Goal: Task Accomplishment & Management: Manage account settings

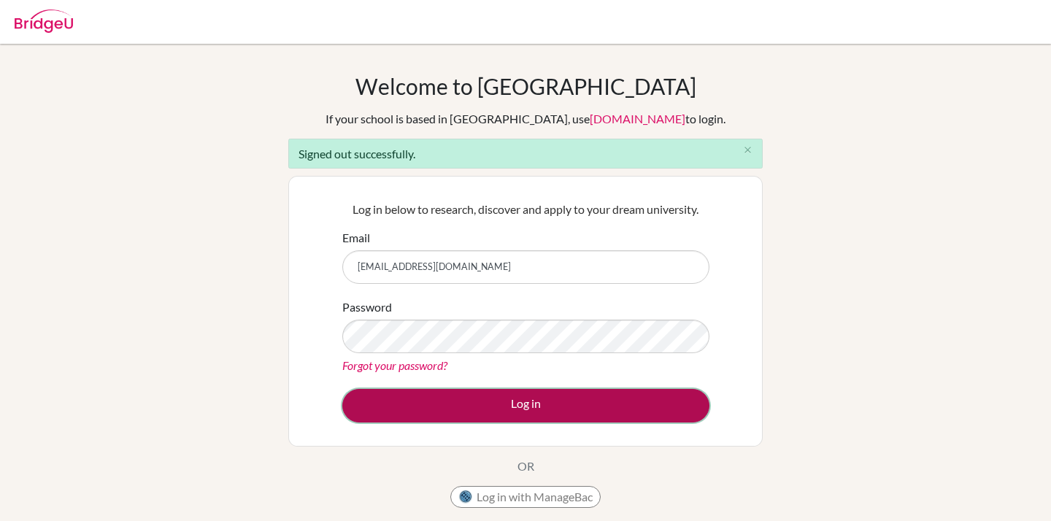
click at [534, 407] on button "Log in" at bounding box center [525, 406] width 367 height 34
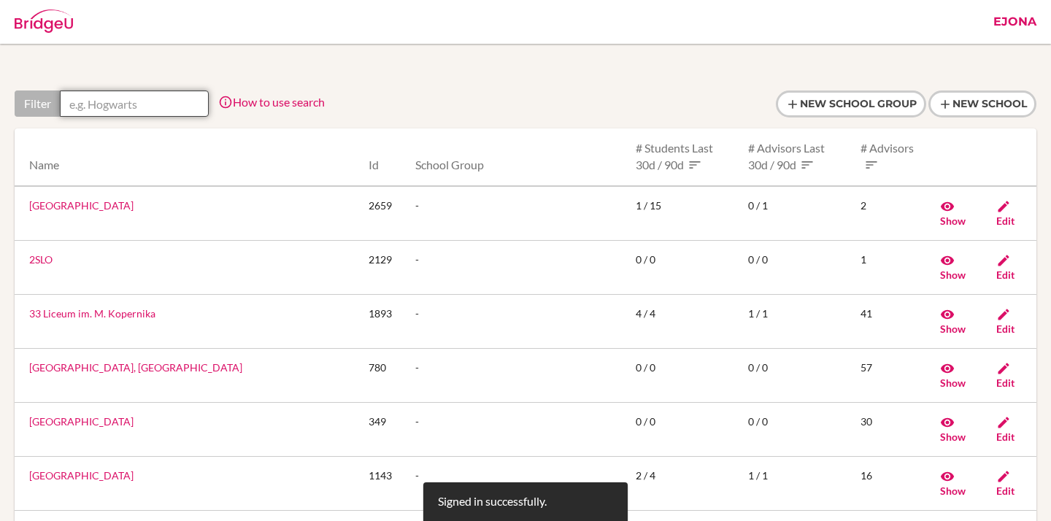
click at [126, 105] on input "text" at bounding box center [134, 104] width 149 height 26
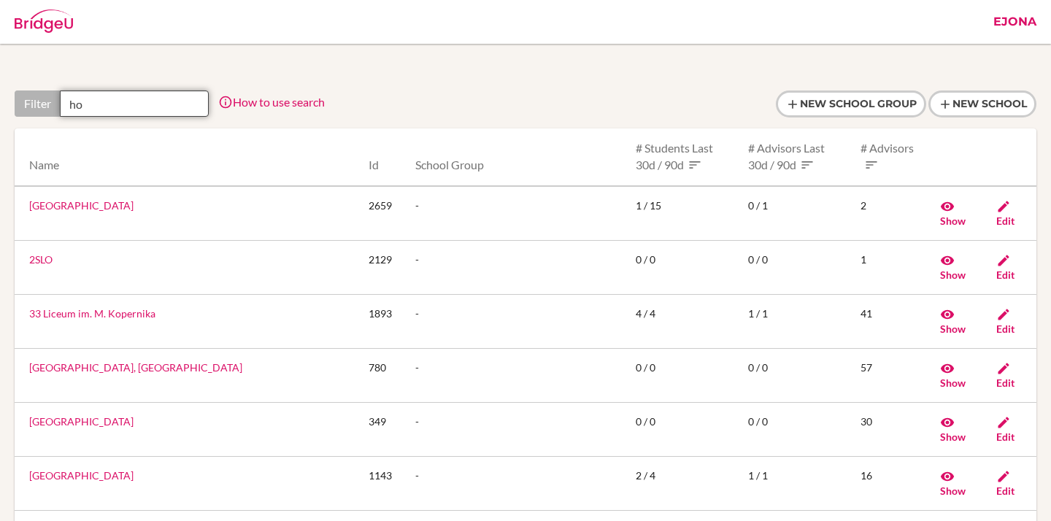
type input "h"
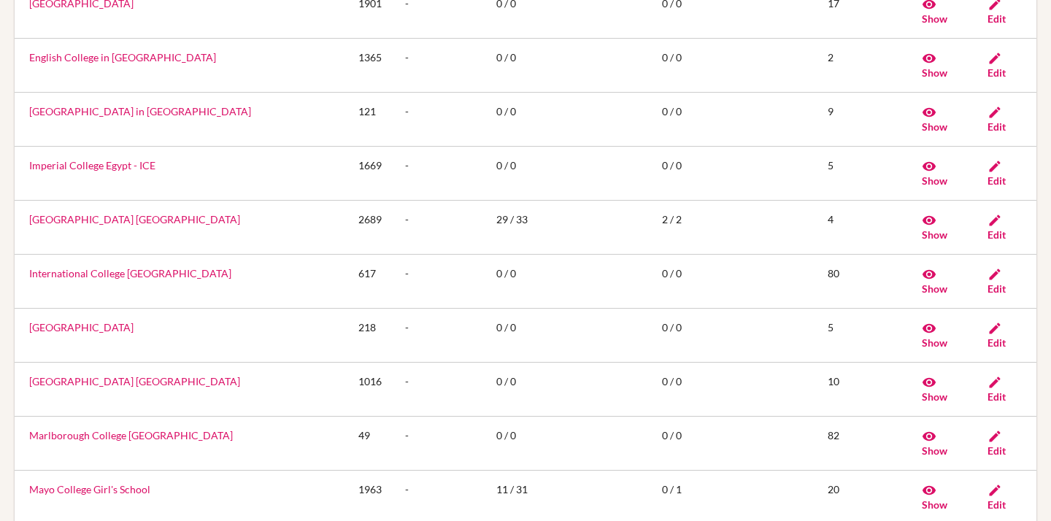
scroll to position [583, 0]
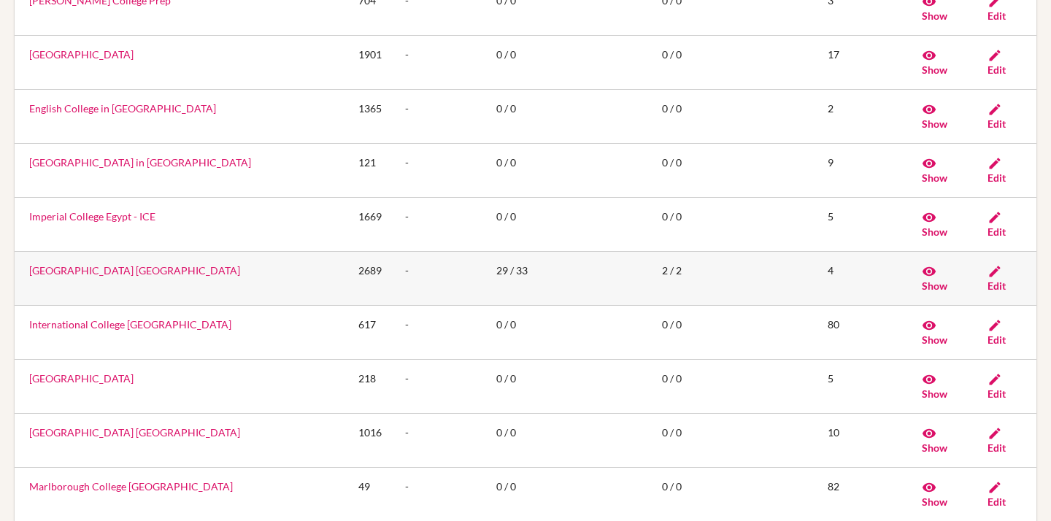
type input "college"
click at [115, 264] on link "International College Hong Kong" at bounding box center [134, 270] width 211 height 12
click at [144, 251] on td "International College Hong Kong" at bounding box center [181, 278] width 332 height 54
click at [144, 264] on link "International College Hong Kong" at bounding box center [134, 270] width 211 height 12
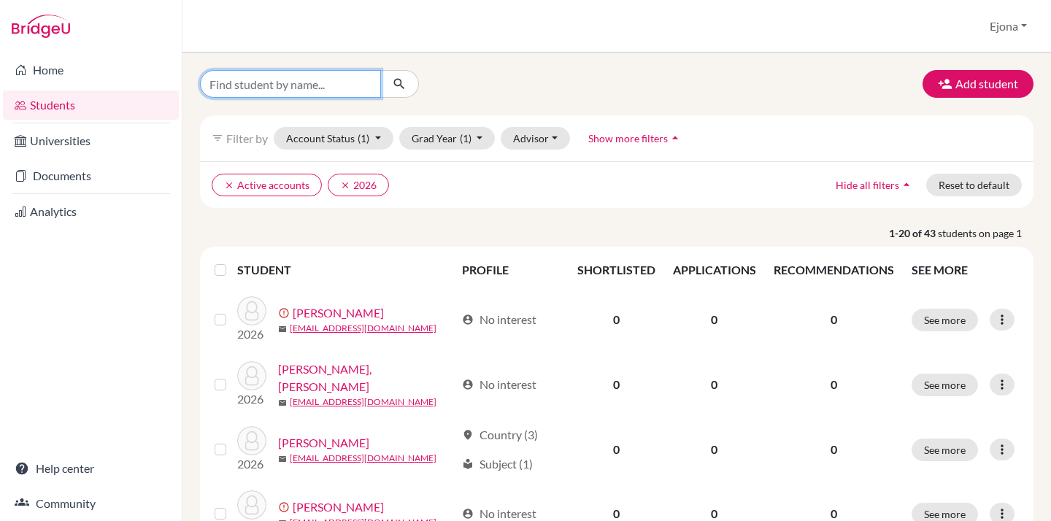
click at [320, 93] on input "Find student by name..." at bounding box center [290, 84] width 181 height 28
click at [422, 29] on div "Students overview Ejona Profile School Settings Admin Schools Users Common App …" at bounding box center [616, 26] width 869 height 53
click at [325, 89] on input "Find student by name..." at bounding box center [290, 84] width 181 height 28
type input "ctsui1"
click button "submit" at bounding box center [399, 84] width 39 height 28
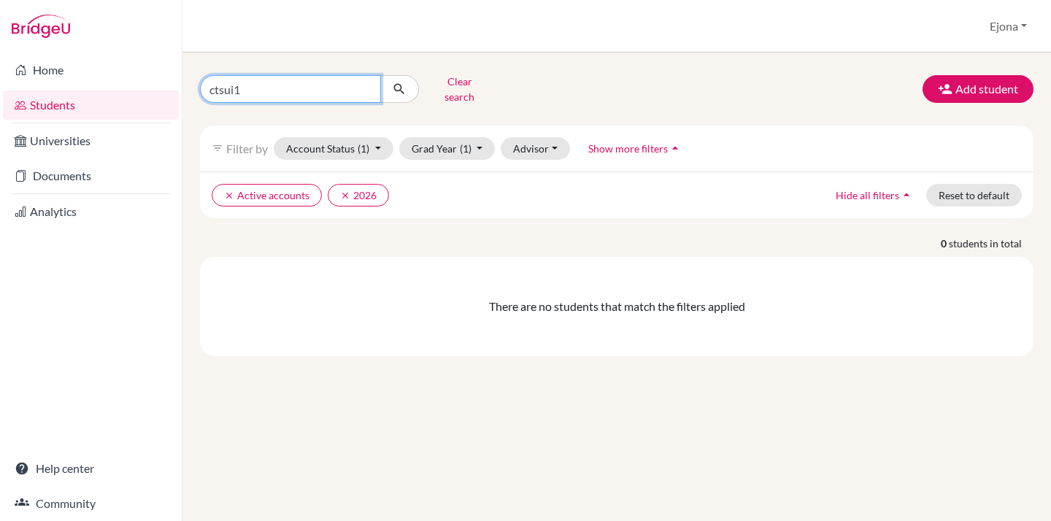
click at [360, 90] on input "ctsui1" at bounding box center [290, 89] width 181 height 28
type input "ctsui1@ichk.edu.hk"
click button "submit" at bounding box center [399, 89] width 39 height 28
drag, startPoint x: 333, startPoint y: 85, endPoint x: 237, endPoint y: 71, distance: 96.7
click at [237, 75] on input "[EMAIL_ADDRESS][DOMAIN_NAME]" at bounding box center [290, 89] width 181 height 28
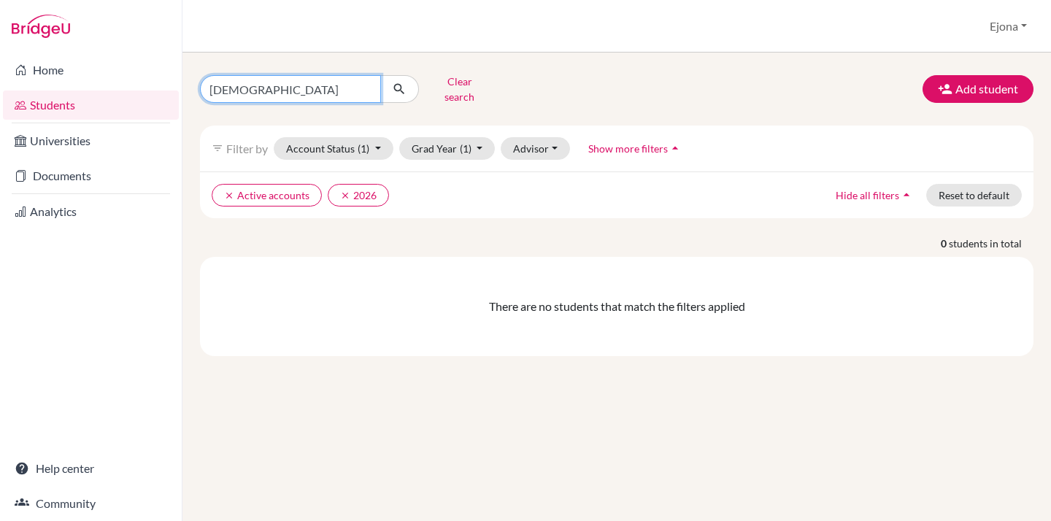
type input "christy"
click button "submit" at bounding box center [399, 89] width 39 height 28
click at [299, 86] on input "christy" at bounding box center [290, 89] width 181 height 28
click button "submit" at bounding box center [399, 89] width 39 height 28
click at [447, 79] on button "Clear search" at bounding box center [459, 89] width 81 height 38
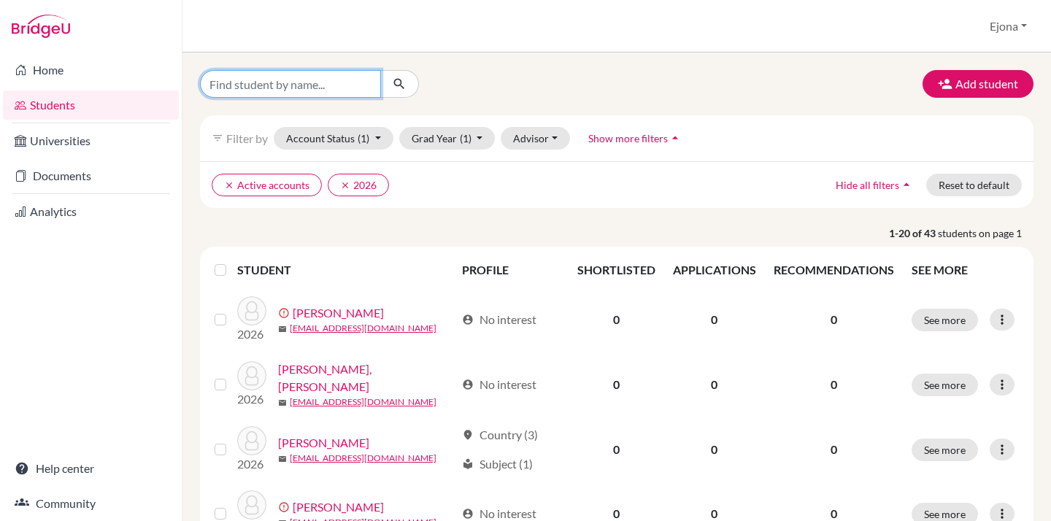
click at [324, 85] on input "Find student by name..." at bounding box center [290, 84] width 181 height 28
type input "christy"
click button "submit" at bounding box center [399, 84] width 39 height 28
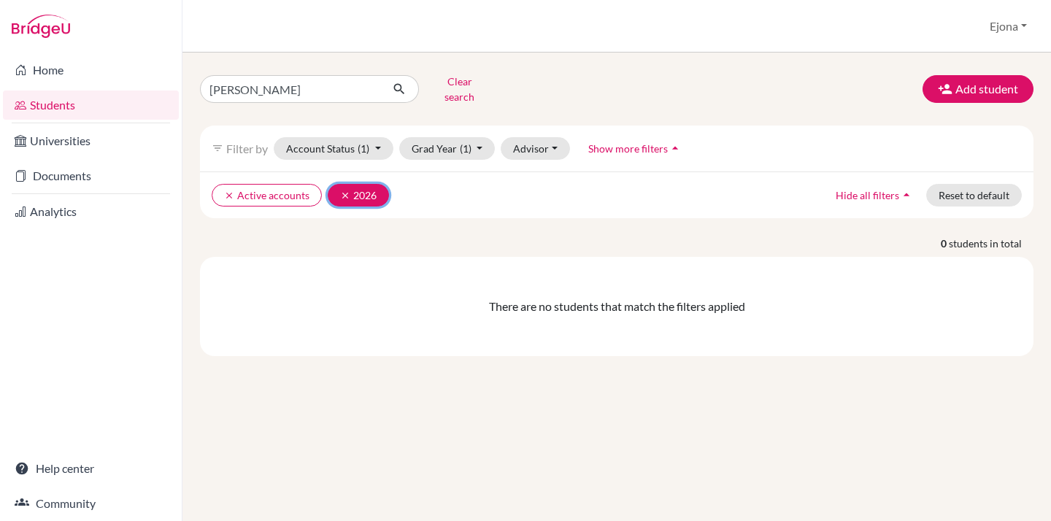
click at [340, 191] on icon "clear" at bounding box center [345, 196] width 10 height 10
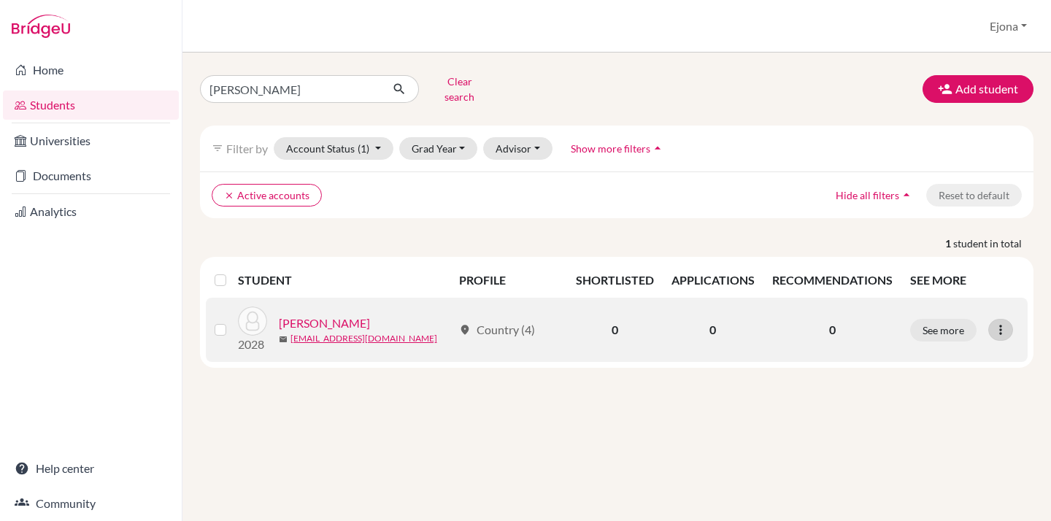
click at [1000, 330] on div at bounding box center [1000, 330] width 25 height 22
click at [956, 396] on button "Reset Password" at bounding box center [937, 407] width 115 height 23
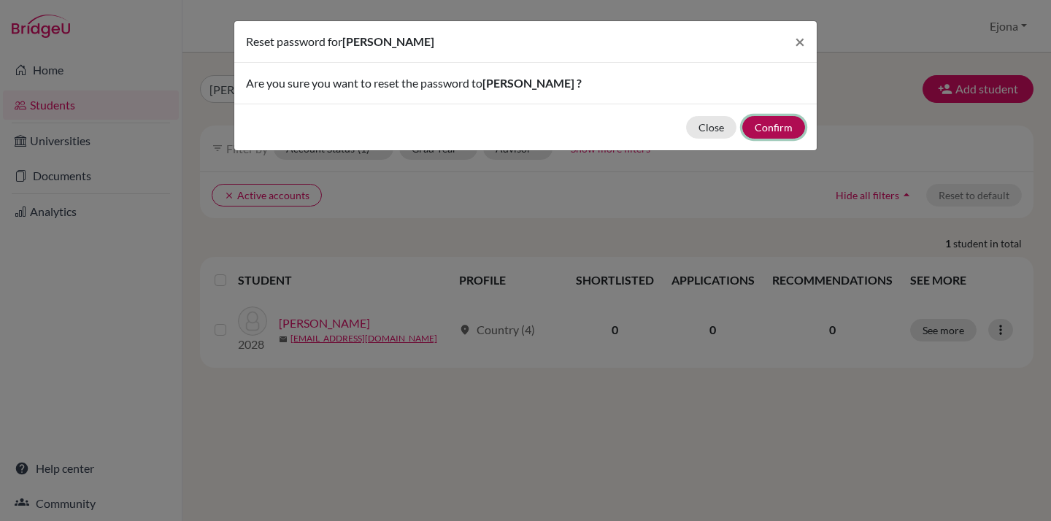
click at [780, 123] on button "Confirm" at bounding box center [773, 127] width 63 height 23
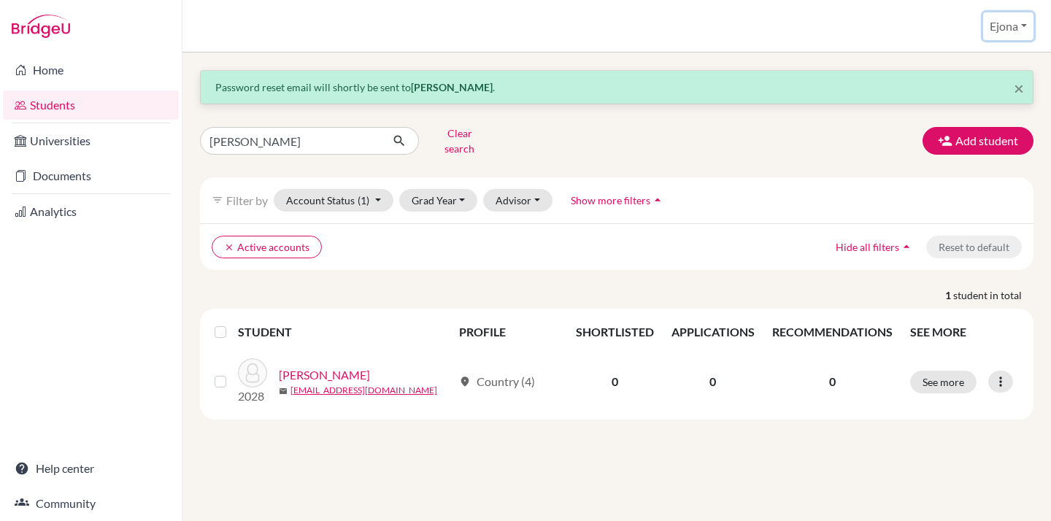
click at [991, 24] on button "Ejona" at bounding box center [1008, 26] width 50 height 28
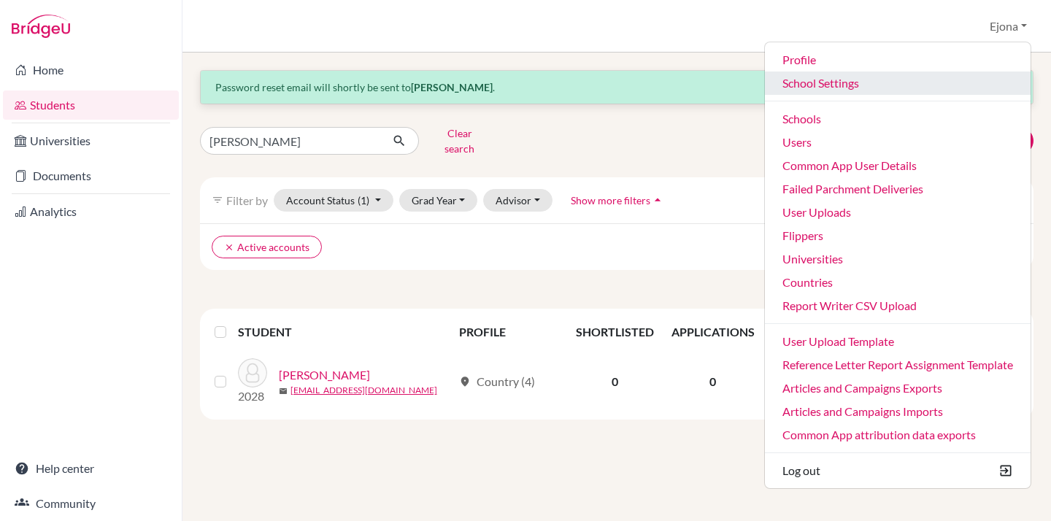
click at [853, 80] on link "School Settings" at bounding box center [898, 83] width 266 height 23
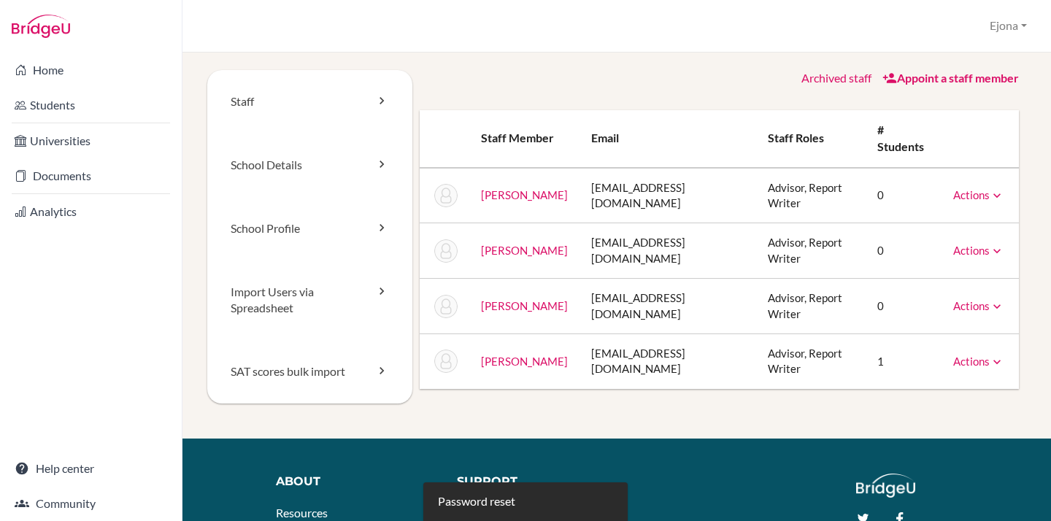
click at [985, 355] on link "Actions" at bounding box center [978, 361] width 51 height 13
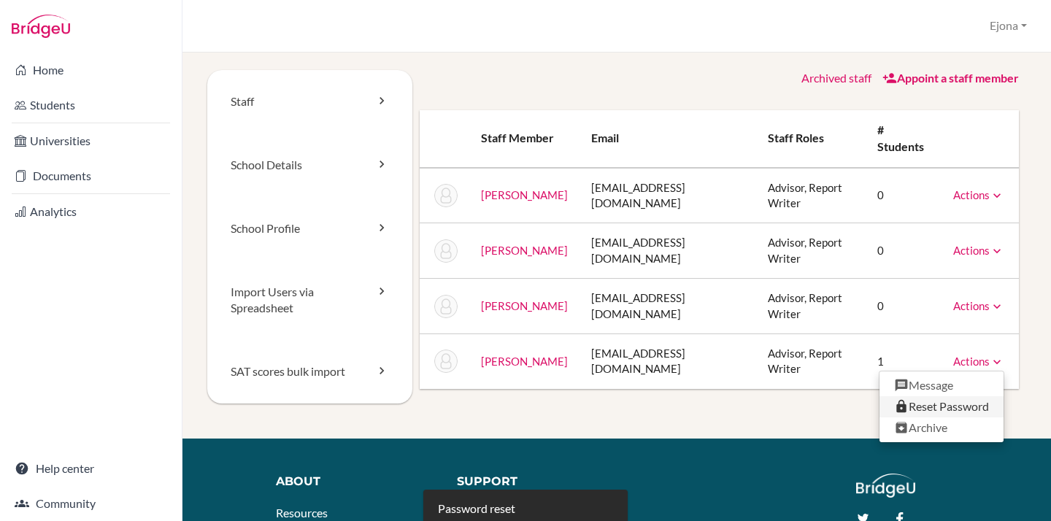
click at [950, 396] on link "Reset Password" at bounding box center [942, 406] width 124 height 21
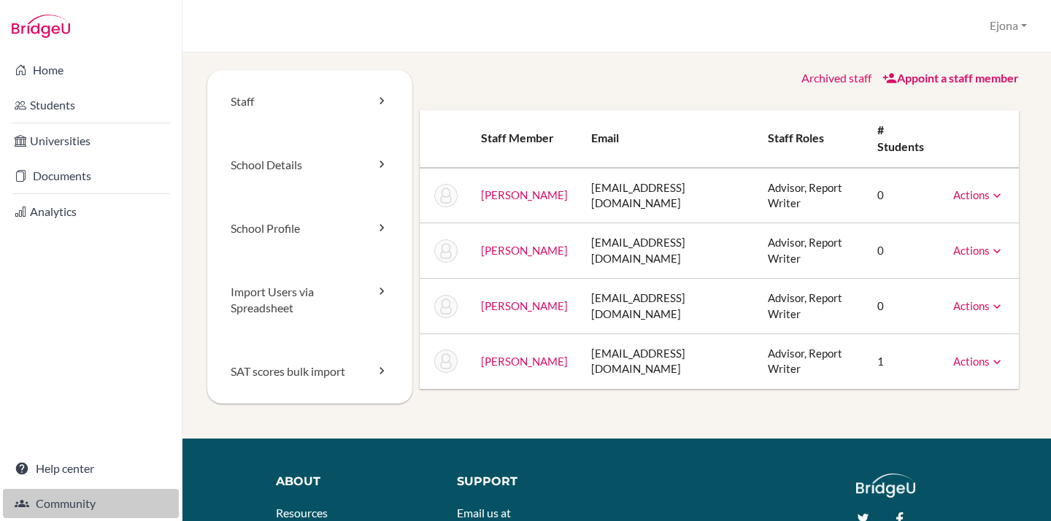
click at [77, 501] on link "Community" at bounding box center [91, 503] width 176 height 29
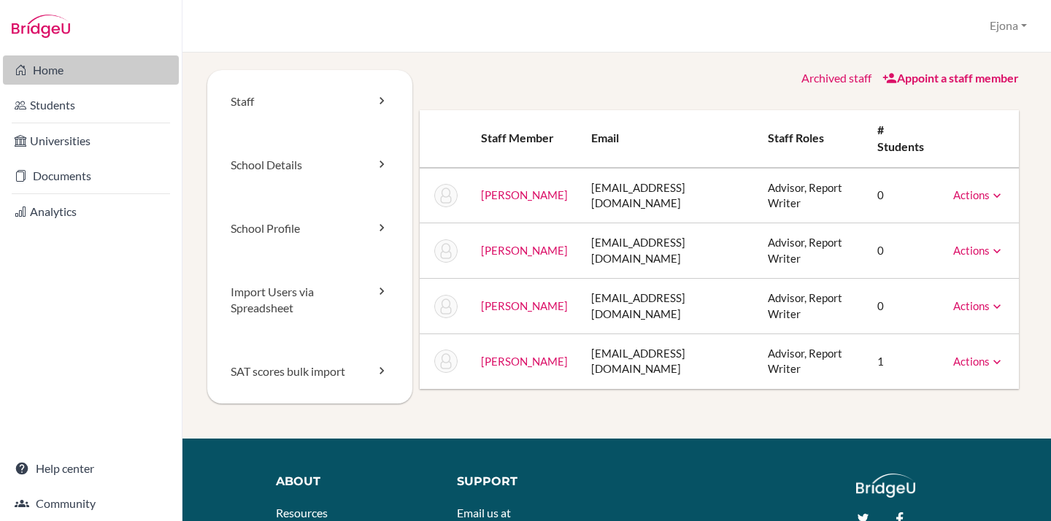
click at [104, 66] on link "Home" at bounding box center [91, 69] width 176 height 29
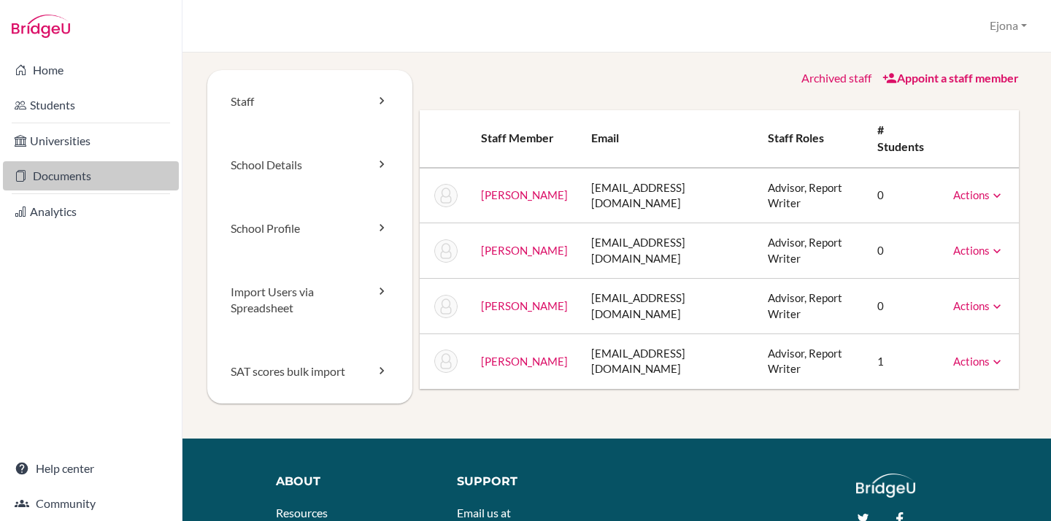
click at [78, 177] on link "Documents" at bounding box center [91, 175] width 176 height 29
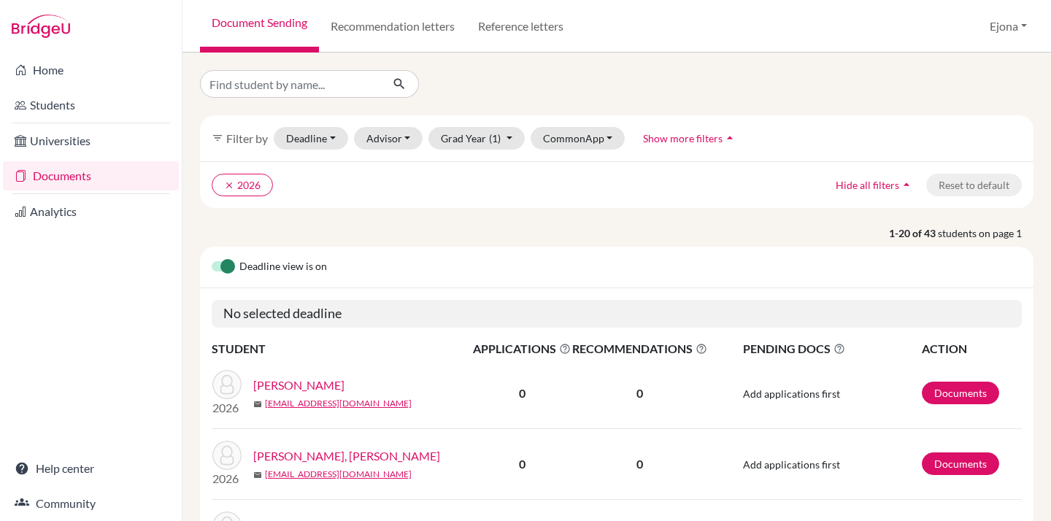
click at [497, 80] on div at bounding box center [617, 84] width 856 height 28
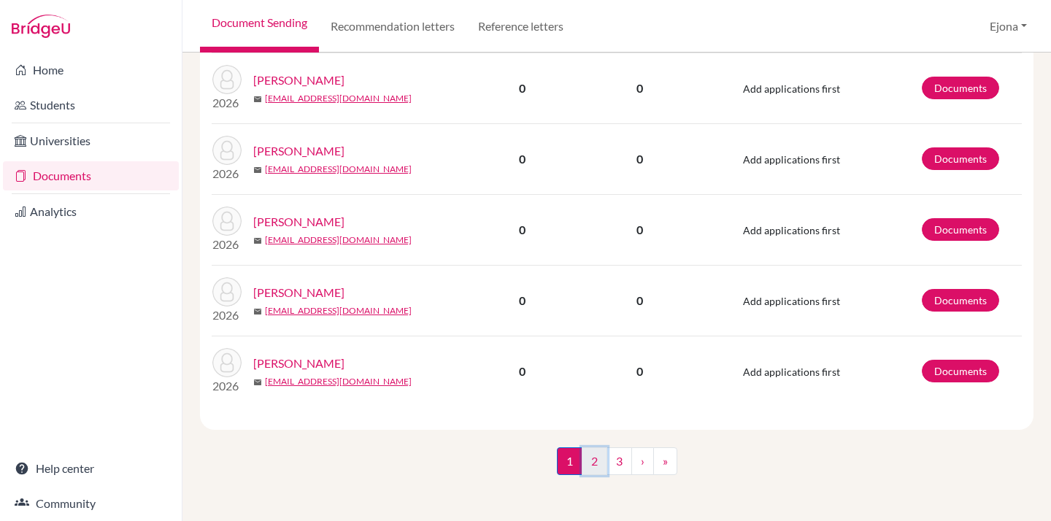
click at [589, 464] on link "2" at bounding box center [595, 461] width 26 height 28
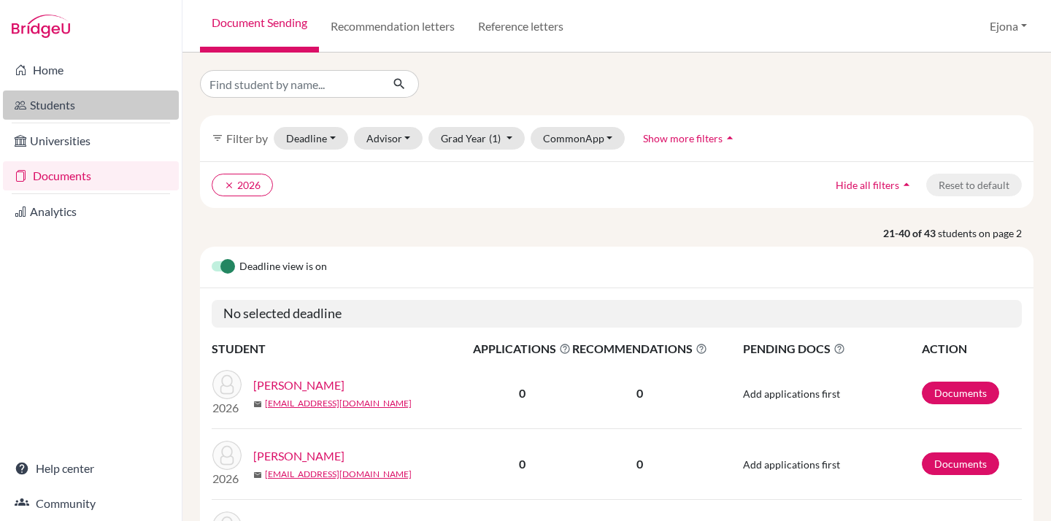
click at [88, 103] on link "Students" at bounding box center [91, 105] width 176 height 29
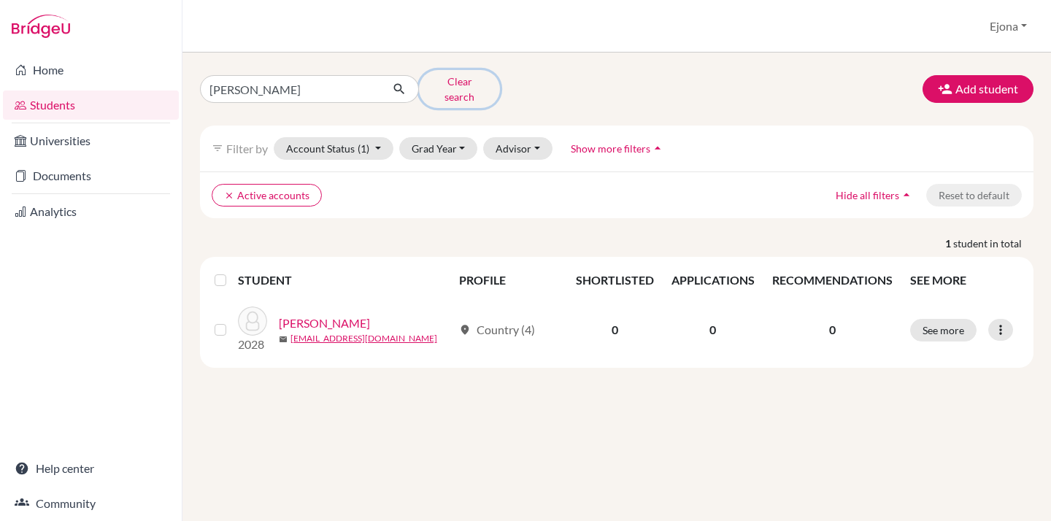
click at [472, 85] on button "Clear search" at bounding box center [459, 89] width 81 height 38
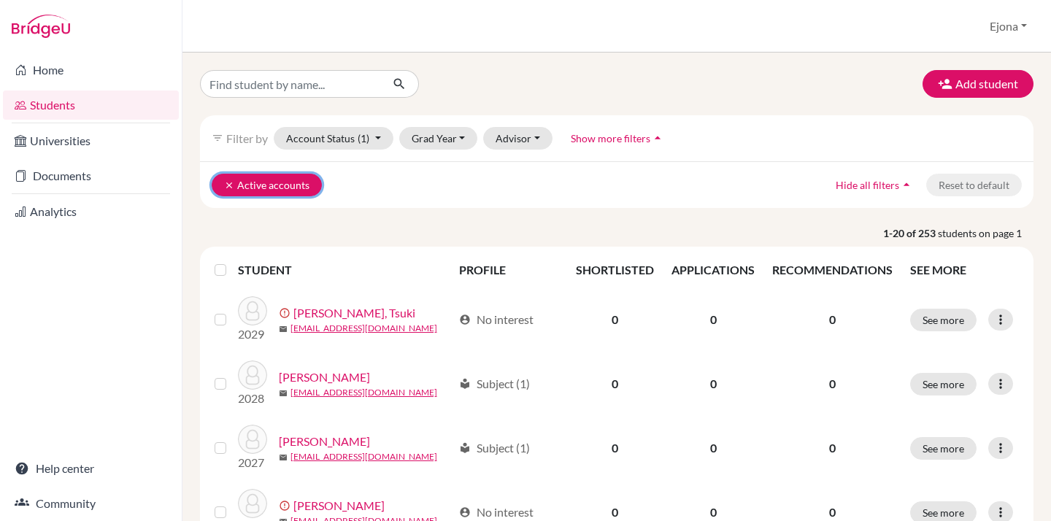
click at [220, 185] on button "clear Active accounts" at bounding box center [267, 185] width 110 height 23
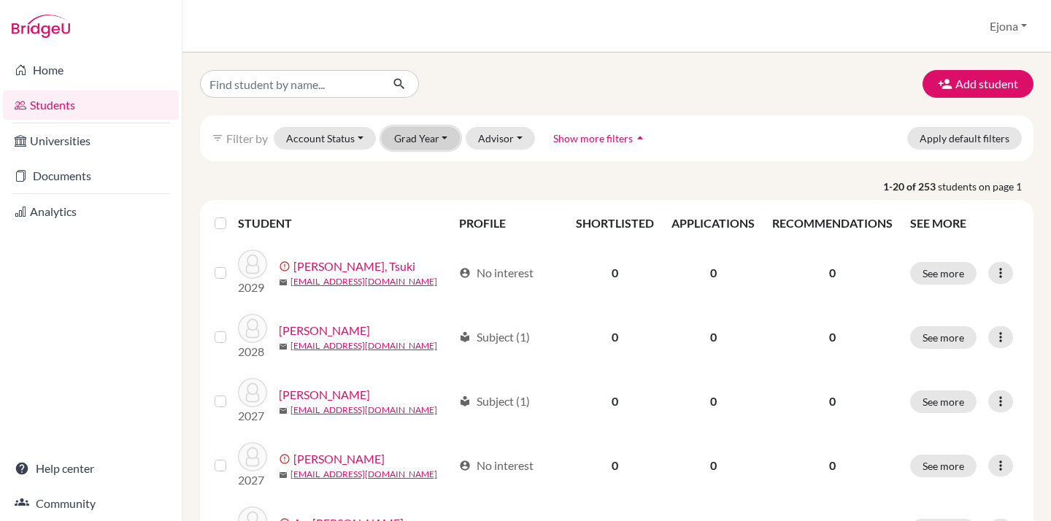
click at [439, 131] on button "Grad Year" at bounding box center [421, 138] width 79 height 23
click at [445, 241] on div "2026" at bounding box center [425, 240] width 51 height 18
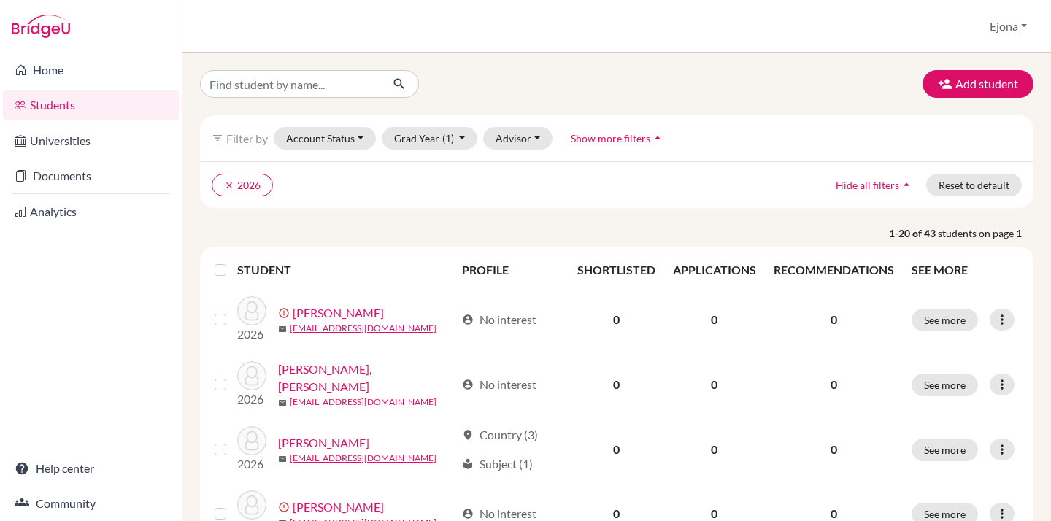
click at [232, 261] on label at bounding box center [232, 261] width 0 height 0
click at [0, 0] on input "checkbox" at bounding box center [0, 0] width 0 height 0
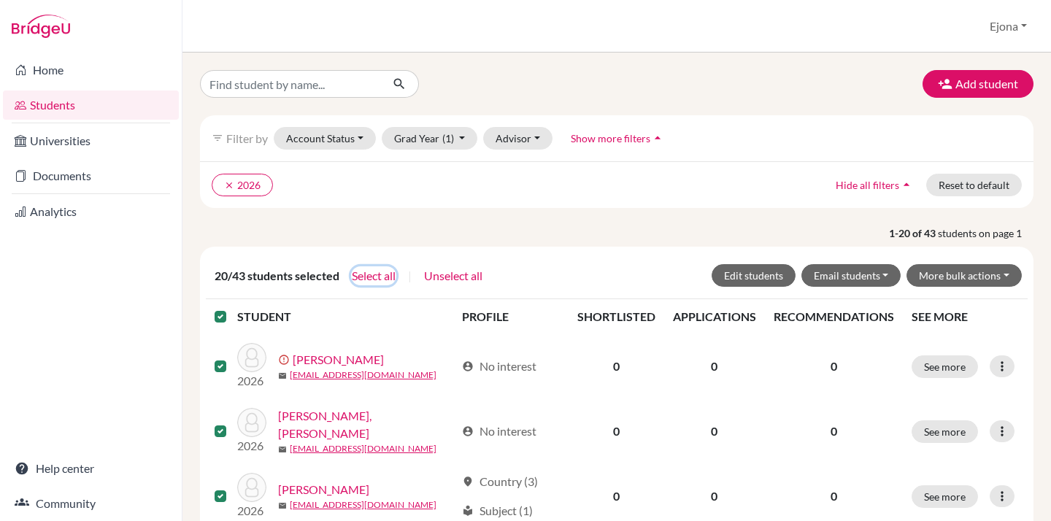
click at [387, 273] on button "Select all" at bounding box center [373, 275] width 45 height 19
click at [880, 272] on button "Email students" at bounding box center [851, 275] width 100 height 23
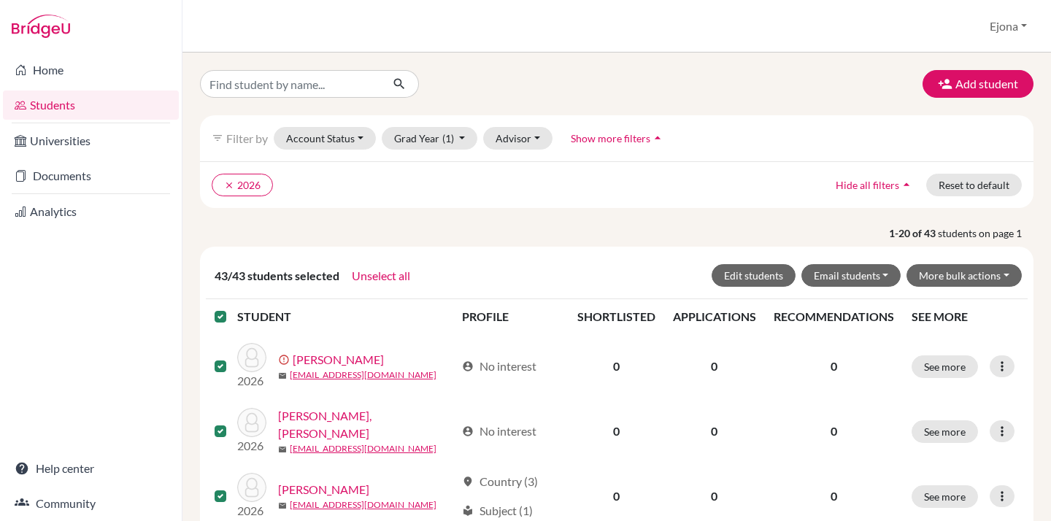
click at [232, 308] on label at bounding box center [232, 308] width 0 height 0
click at [0, 0] on input "checkbox" at bounding box center [0, 0] width 0 height 0
click at [438, 132] on button "Grad Year (1)" at bounding box center [430, 138] width 96 height 23
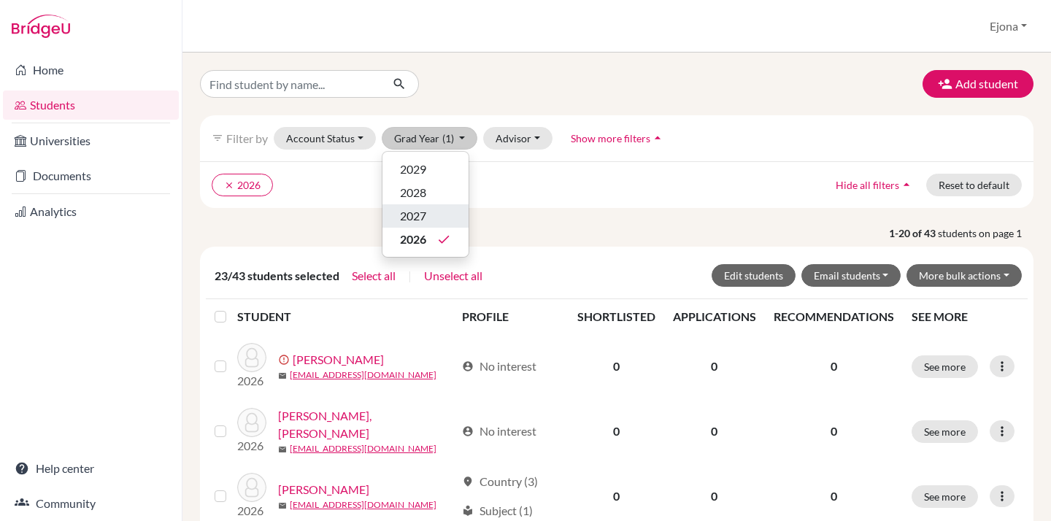
click at [435, 207] on div "2027" at bounding box center [425, 216] width 51 height 18
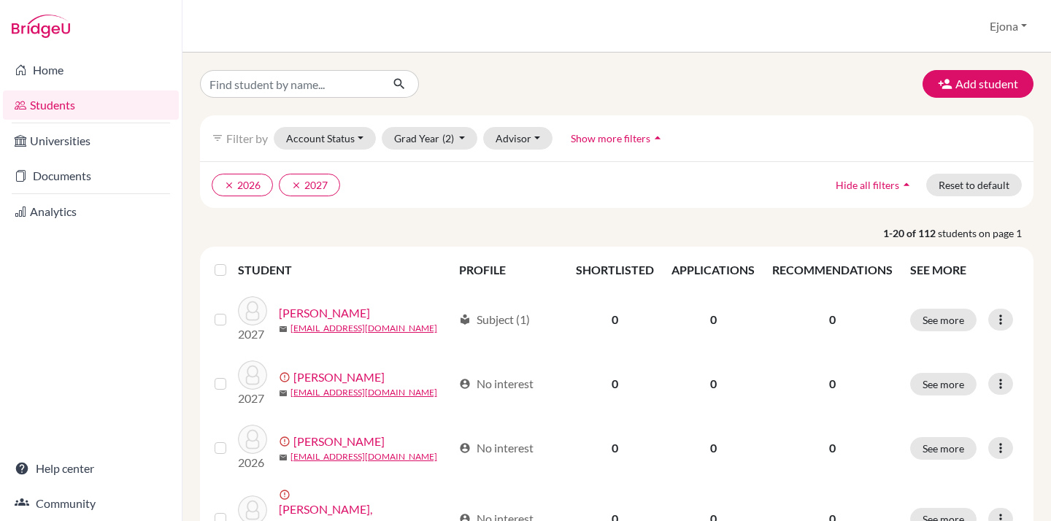
click at [213, 267] on th at bounding box center [222, 270] width 32 height 35
click at [232, 261] on label at bounding box center [232, 261] width 0 height 0
click at [0, 0] on input "checkbox" at bounding box center [0, 0] width 0 height 0
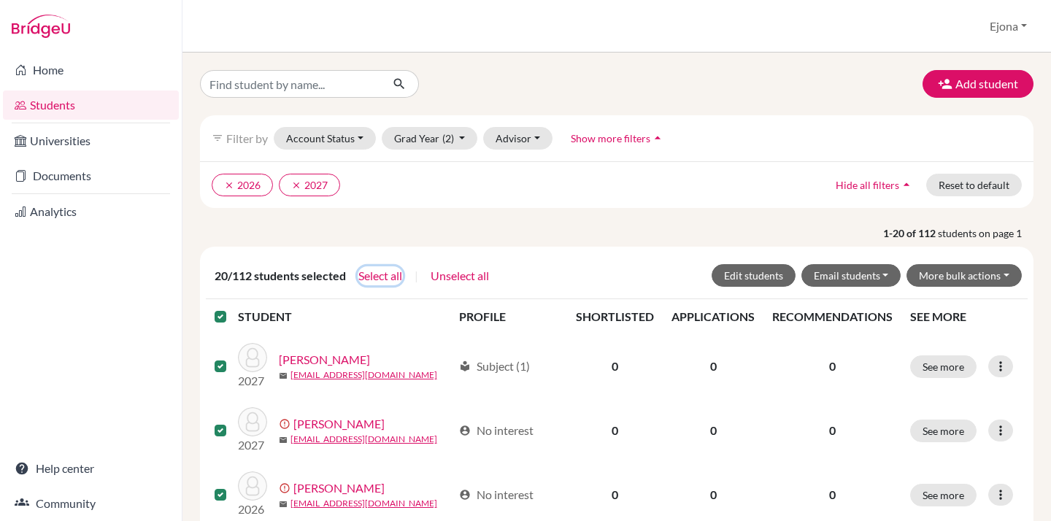
click at [388, 269] on button "Select all" at bounding box center [380, 275] width 45 height 19
click at [775, 275] on button "Edit students" at bounding box center [754, 275] width 84 height 23
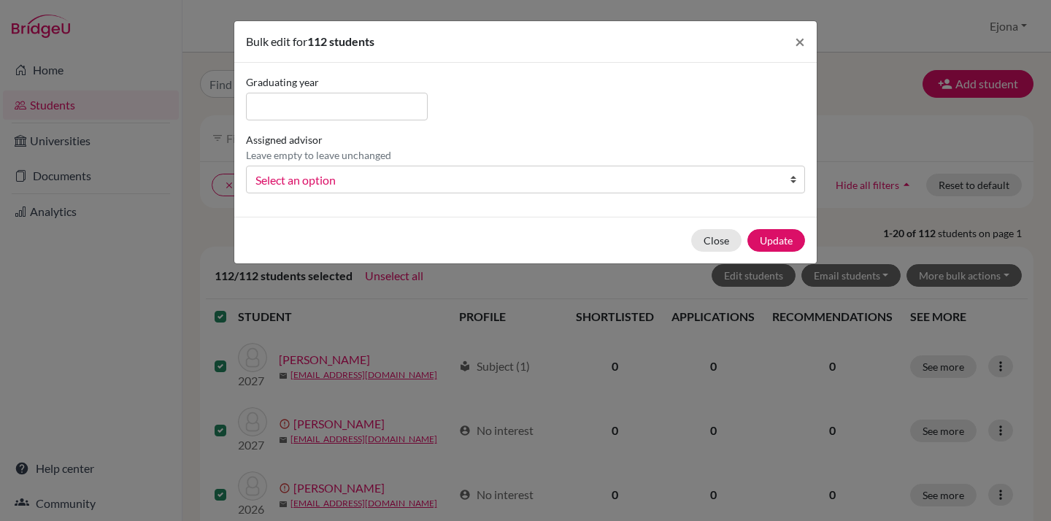
click at [475, 178] on span "Select an option" at bounding box center [515, 180] width 521 height 19
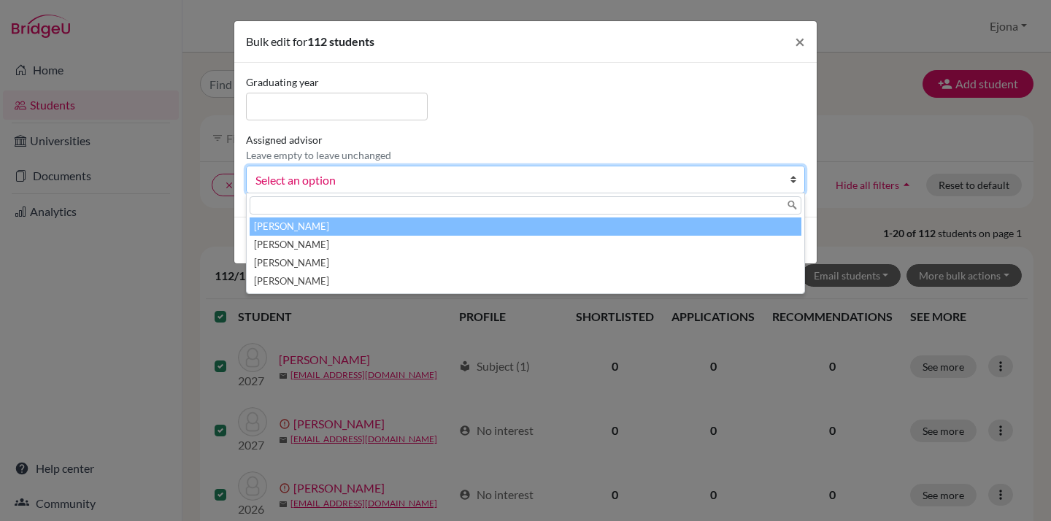
click at [461, 221] on li "[PERSON_NAME]" at bounding box center [526, 227] width 552 height 18
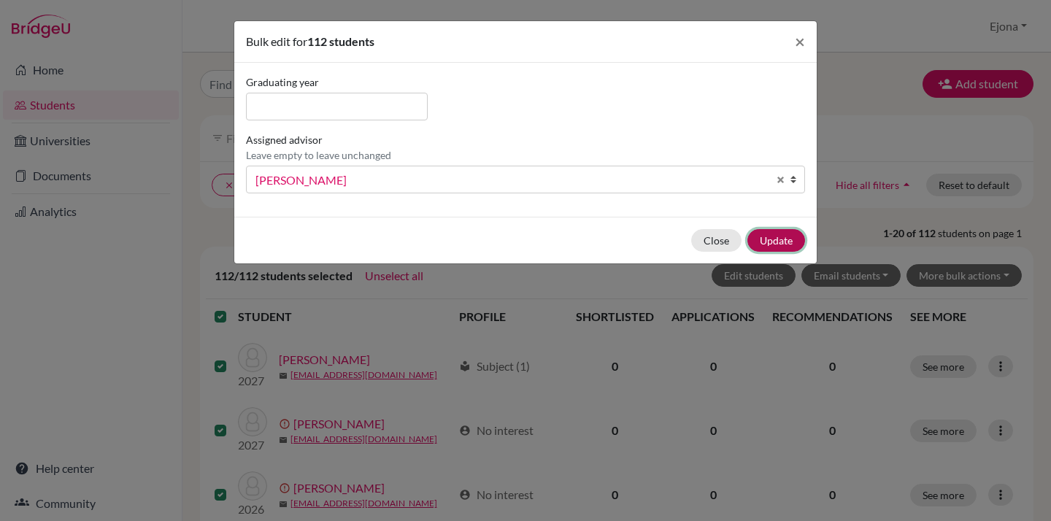
click at [771, 242] on button "Update" at bounding box center [776, 240] width 58 height 23
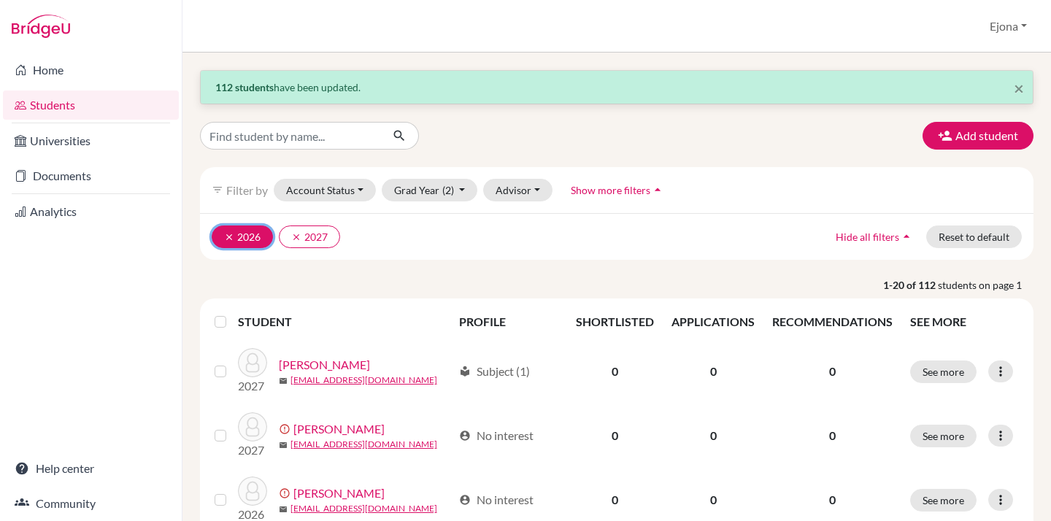
click at [221, 237] on button "clear 2026" at bounding box center [242, 237] width 61 height 23
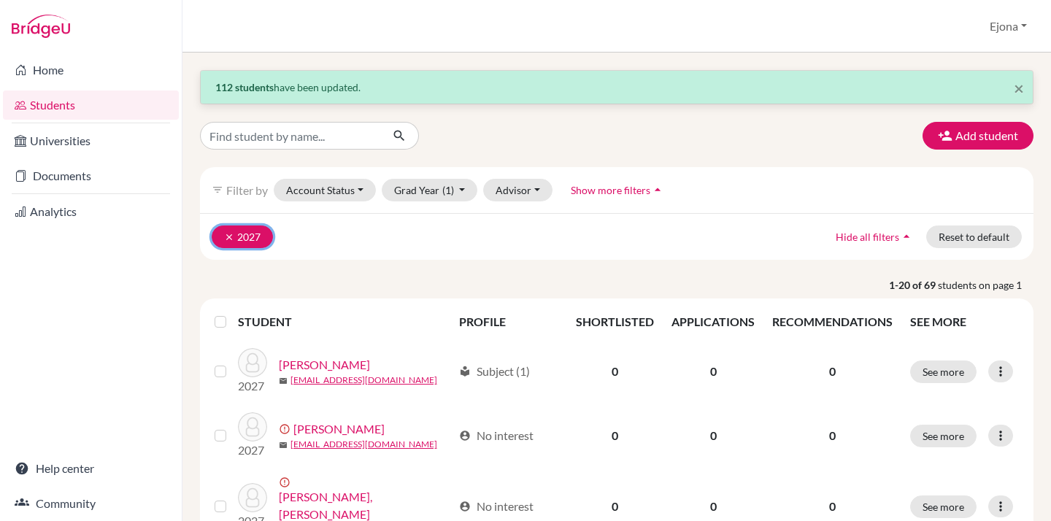
click at [218, 236] on button "clear 2027" at bounding box center [242, 237] width 61 height 23
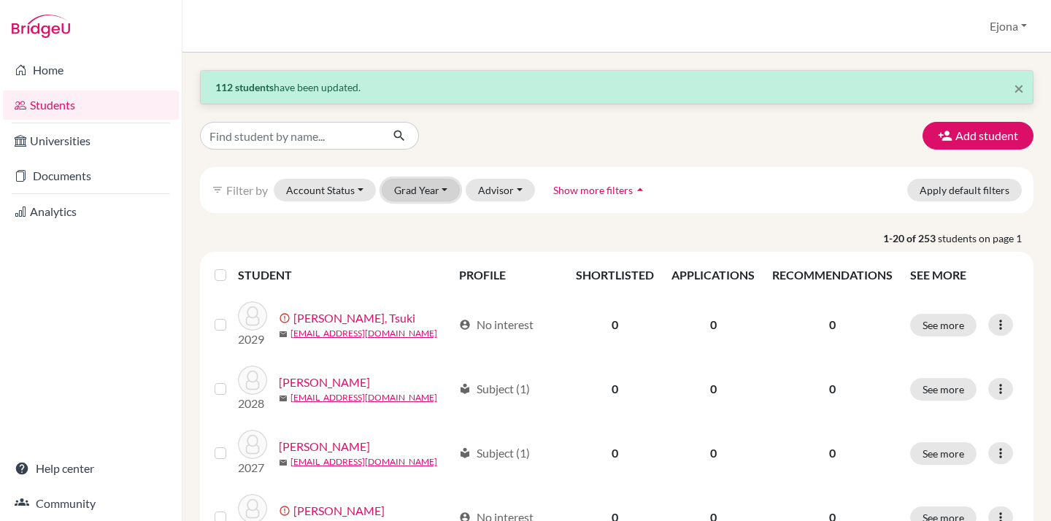
click at [424, 185] on button "Grad Year" at bounding box center [421, 190] width 79 height 23
click at [426, 239] on div "2028" at bounding box center [425, 245] width 51 height 18
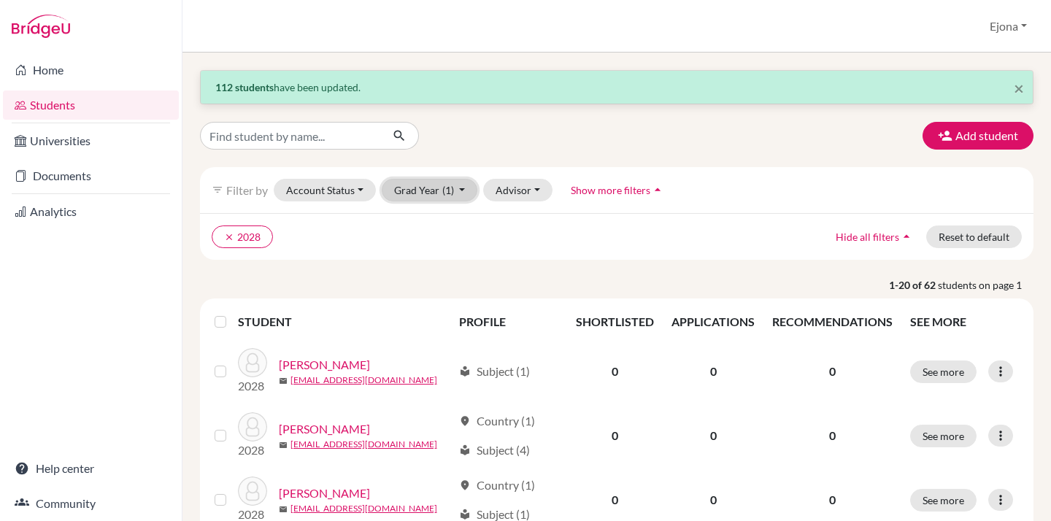
click at [426, 188] on button "Grad Year (1)" at bounding box center [430, 190] width 96 height 23
click at [429, 223] on div "2029" at bounding box center [425, 221] width 51 height 18
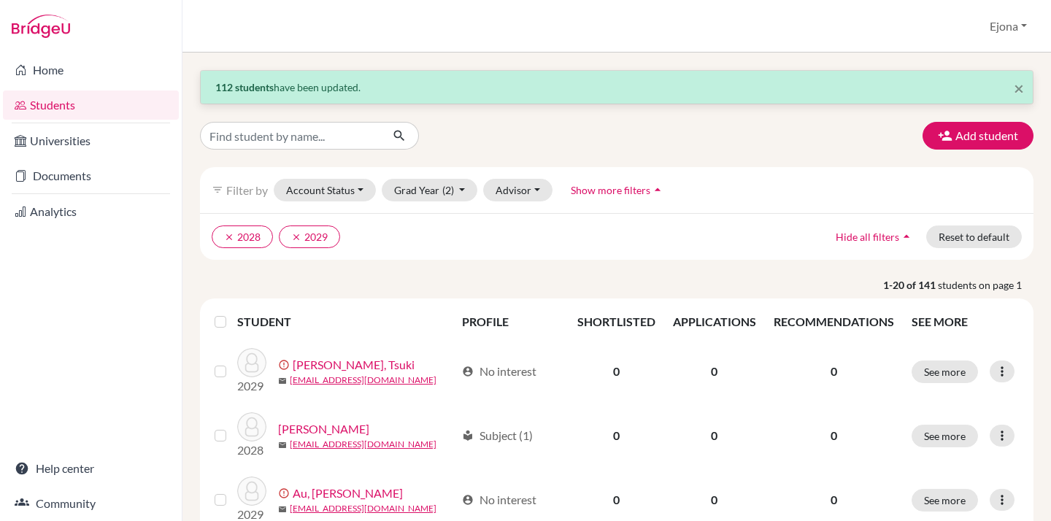
click at [232, 313] on label at bounding box center [232, 313] width 0 height 0
click at [0, 0] on input "checkbox" at bounding box center [0, 0] width 0 height 0
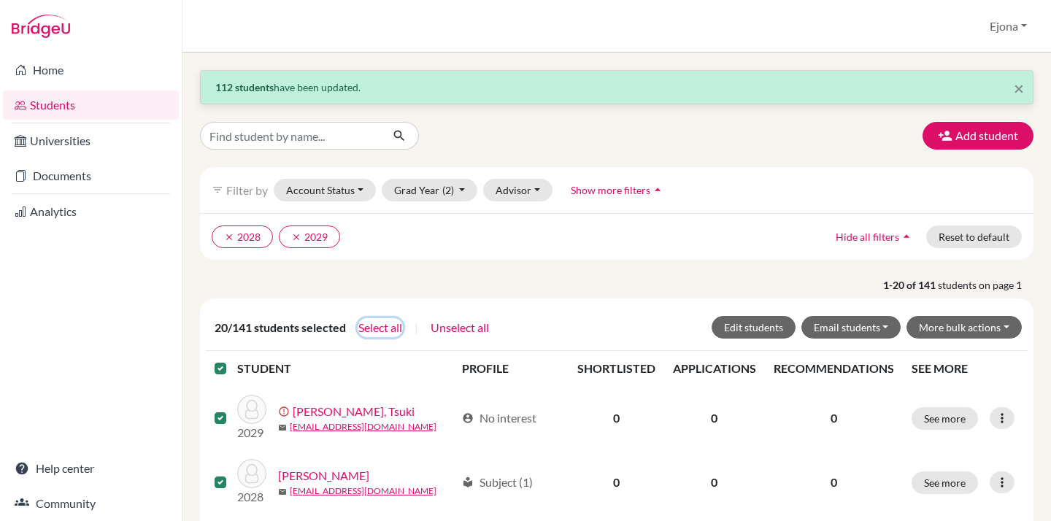
click at [385, 334] on button "Select all" at bounding box center [380, 327] width 45 height 19
click at [780, 318] on button "Edit students" at bounding box center [754, 327] width 84 height 23
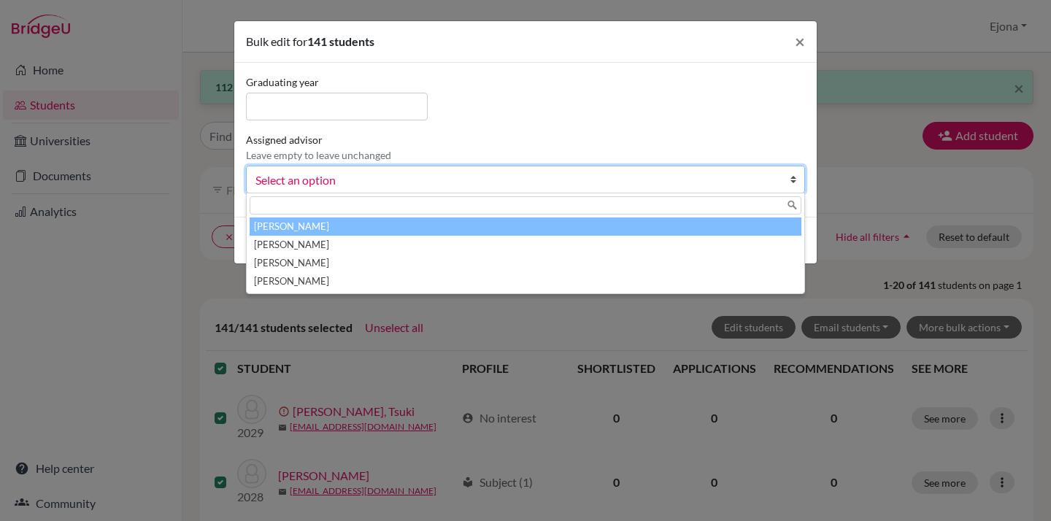
click at [553, 169] on link "Select an option" at bounding box center [525, 180] width 559 height 28
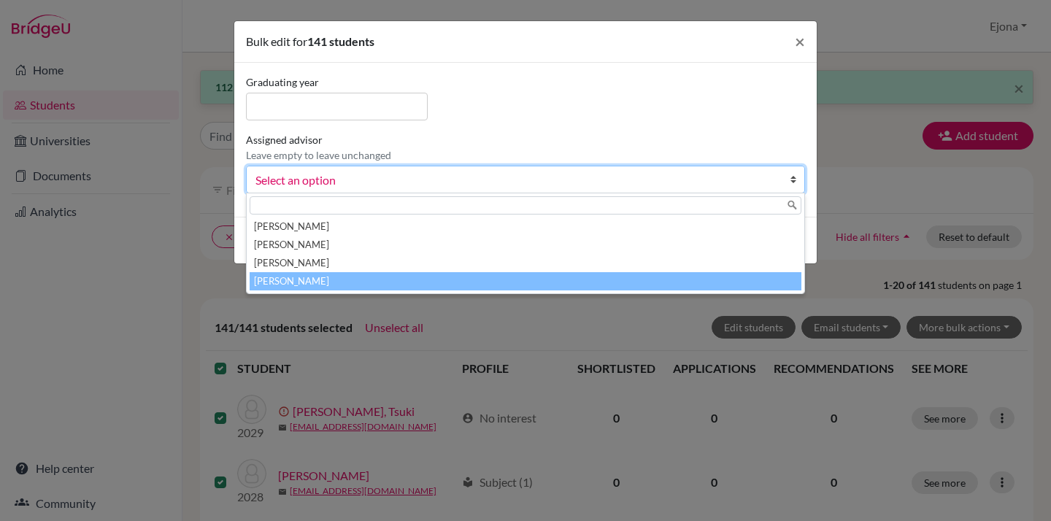
click at [506, 282] on li "[PERSON_NAME]" at bounding box center [526, 281] width 552 height 18
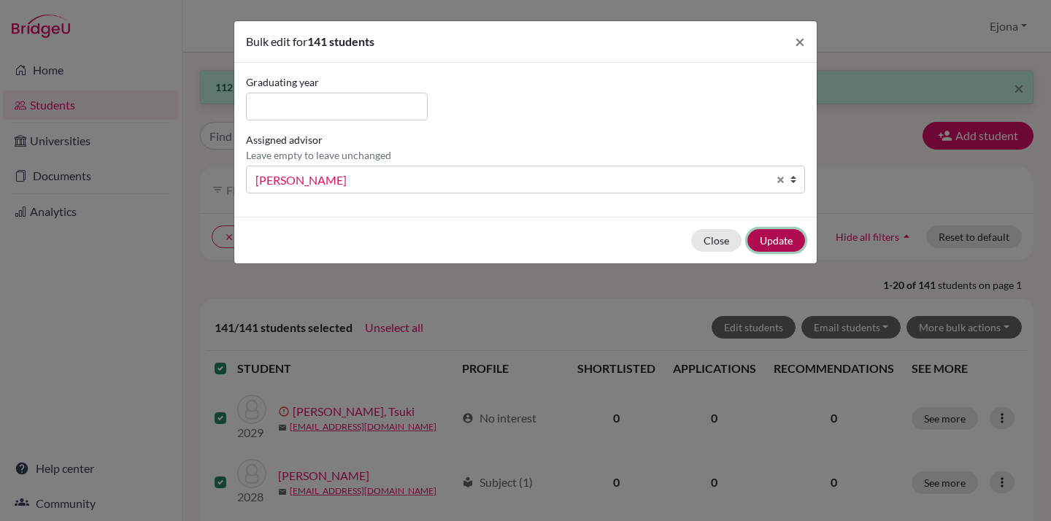
click at [787, 247] on button "Update" at bounding box center [776, 240] width 58 height 23
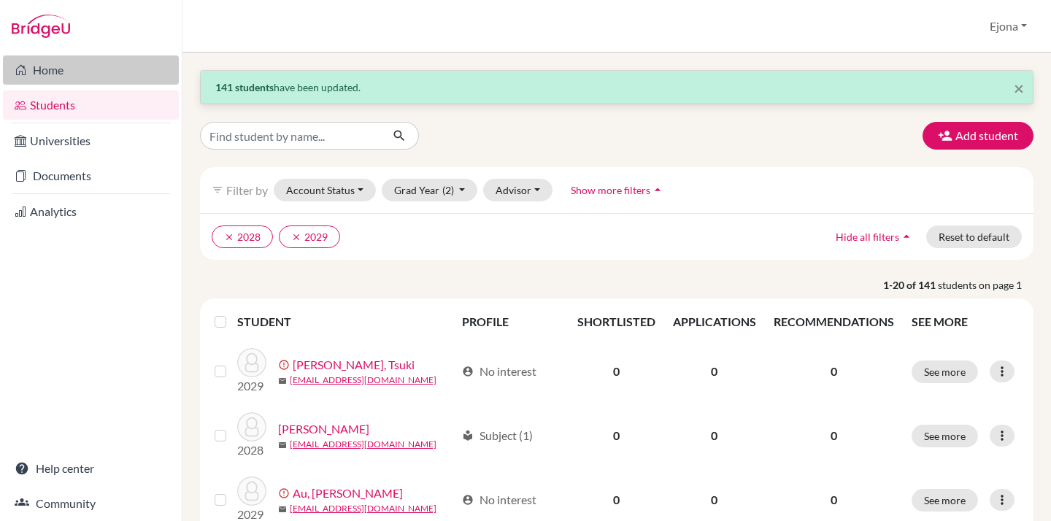
click at [39, 70] on link "Home" at bounding box center [91, 69] width 176 height 29
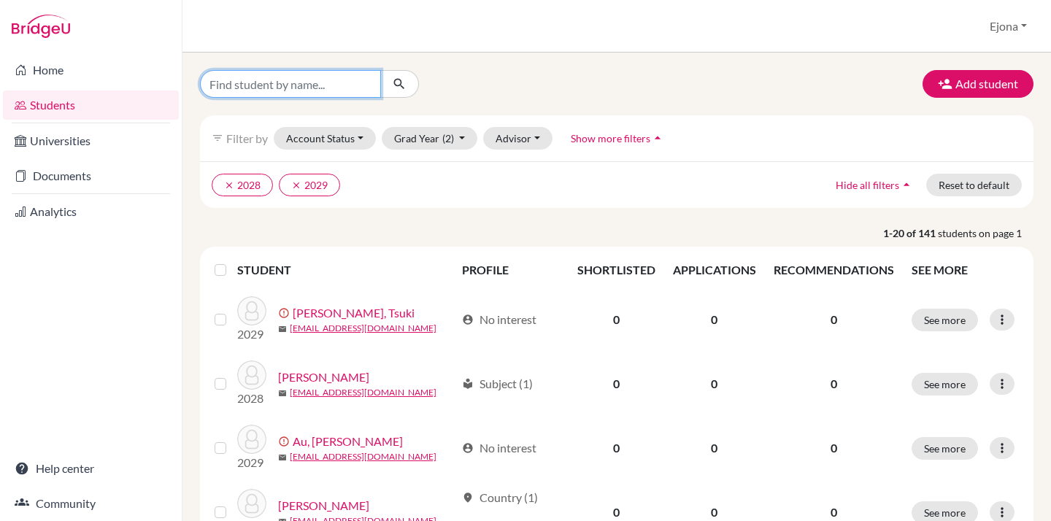
click at [321, 80] on input "Find student by name..." at bounding box center [290, 84] width 181 height 28
click at [221, 192] on button "clear 2028" at bounding box center [242, 185] width 61 height 23
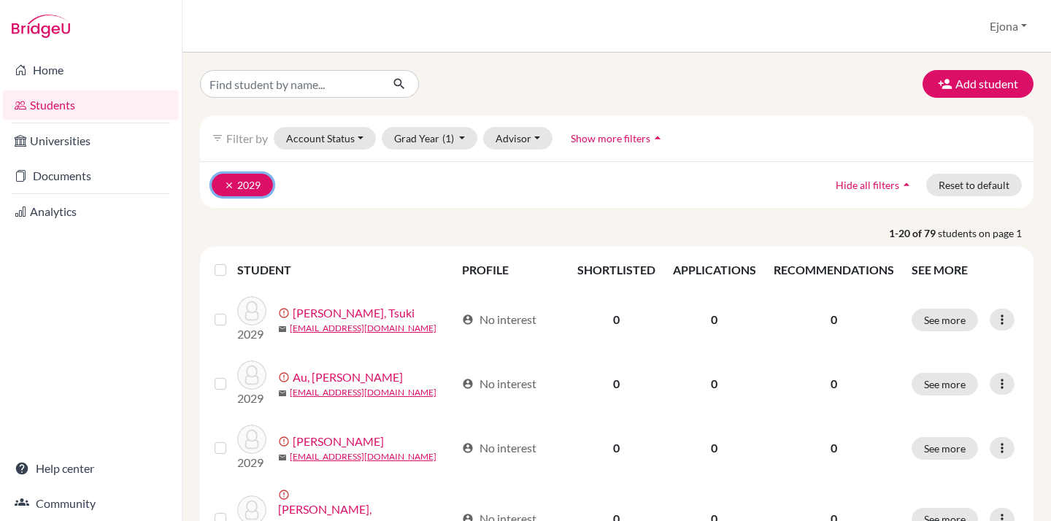
click at [219, 181] on button "clear 2029" at bounding box center [242, 185] width 61 height 23
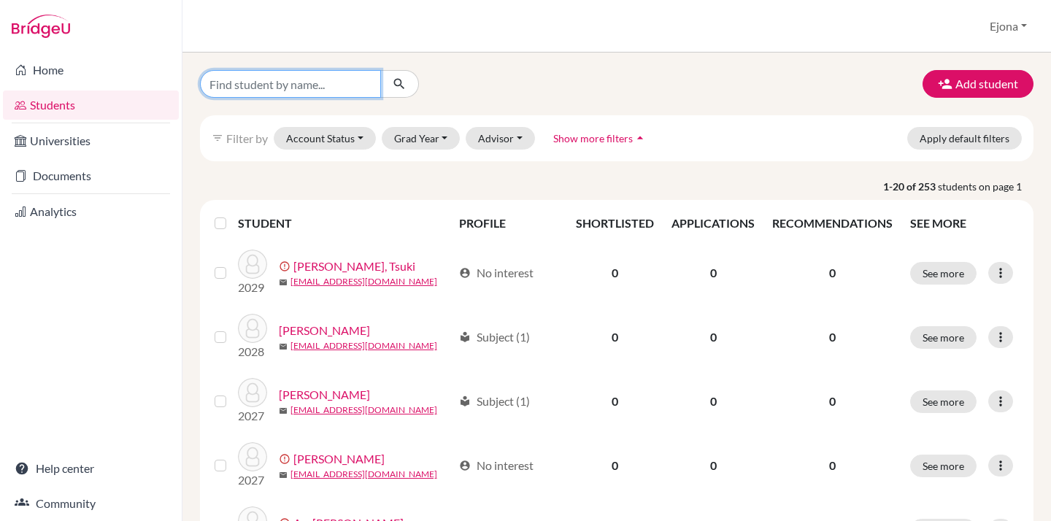
click at [274, 85] on input "Find student by name..." at bounding box center [290, 84] width 181 height 28
type input "[PERSON_NAME]"
click at [399, 92] on button "submit" at bounding box center [399, 84] width 39 height 28
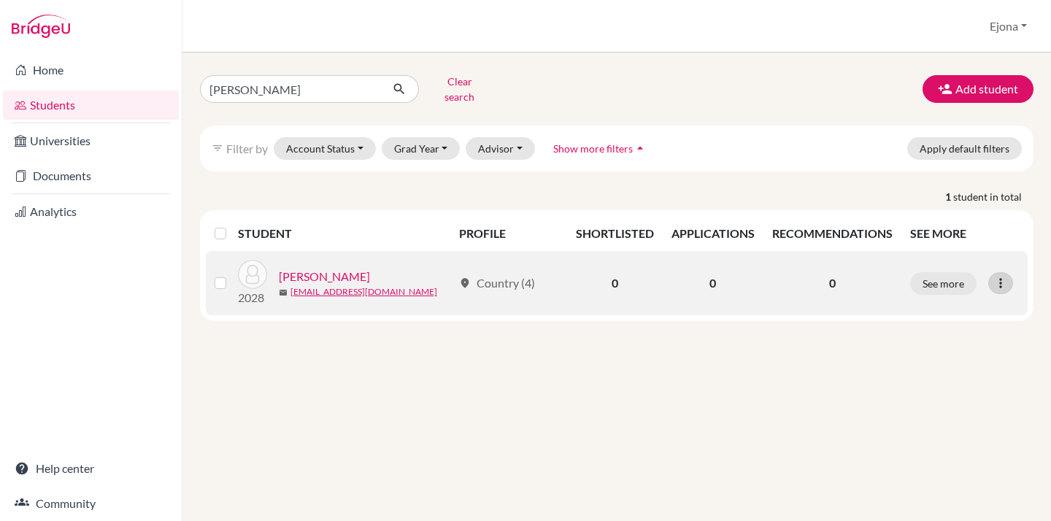
click at [1004, 276] on icon at bounding box center [1000, 283] width 15 height 15
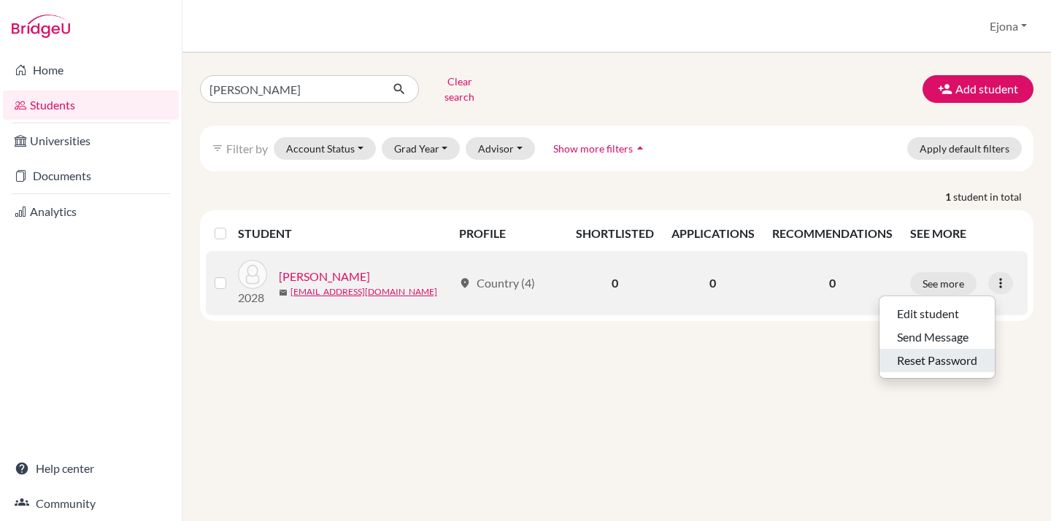
click at [947, 349] on button "Reset Password" at bounding box center [937, 360] width 115 height 23
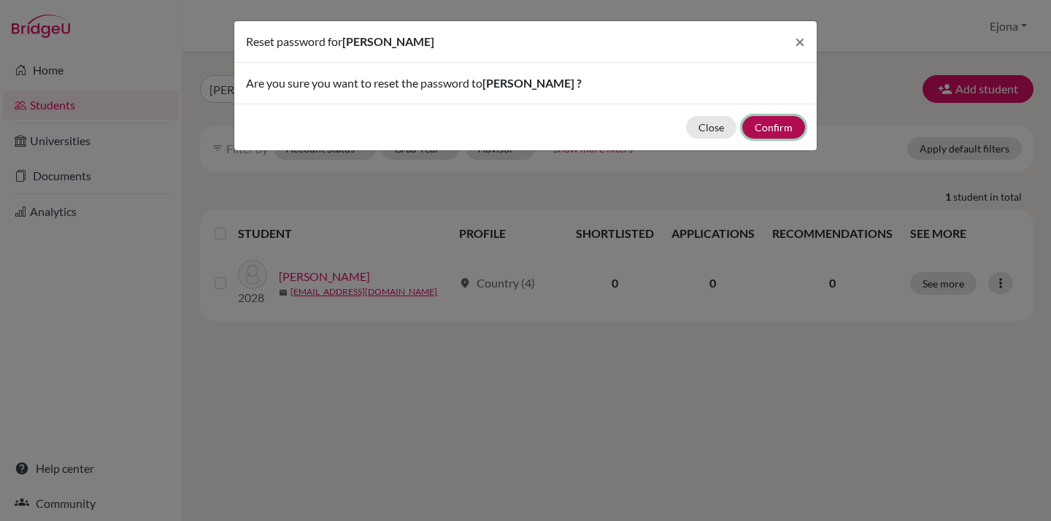
click at [777, 128] on button "Confirm" at bounding box center [773, 127] width 63 height 23
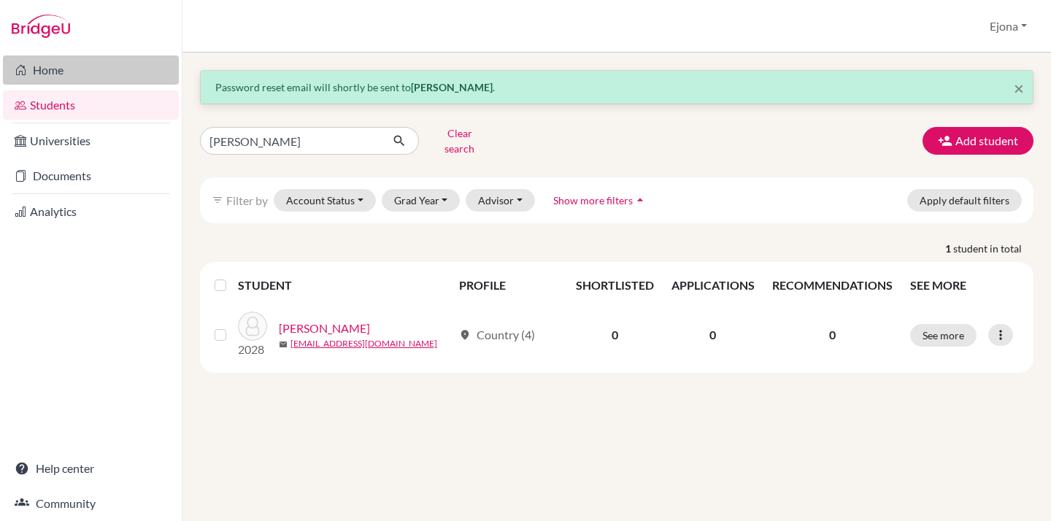
click at [99, 69] on link "Home" at bounding box center [91, 69] width 176 height 29
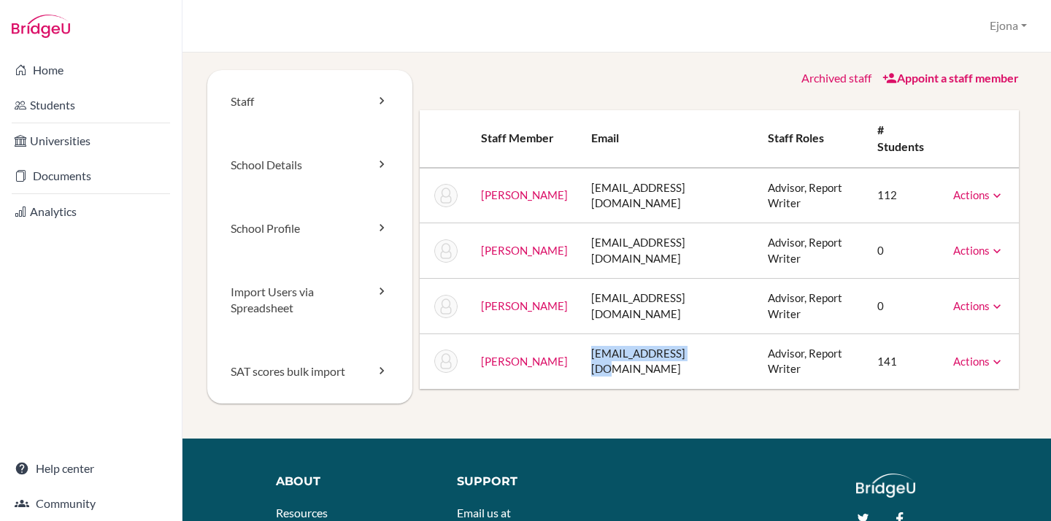
drag, startPoint x: 698, startPoint y: 318, endPoint x: 588, endPoint y: 315, distance: 109.6
click at [588, 334] on td "[EMAIL_ADDRESS][DOMAIN_NAME]" at bounding box center [668, 361] width 177 height 55
copy td "[EMAIL_ADDRESS][DOMAIN_NAME]"
click at [80, 96] on link "Students" at bounding box center [91, 105] width 176 height 29
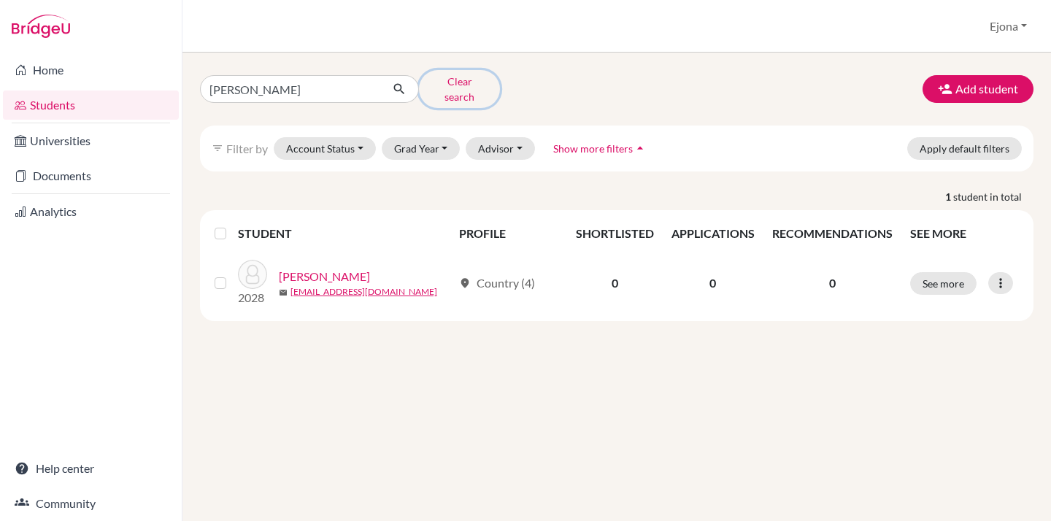
click at [453, 82] on button "Clear search" at bounding box center [459, 89] width 81 height 38
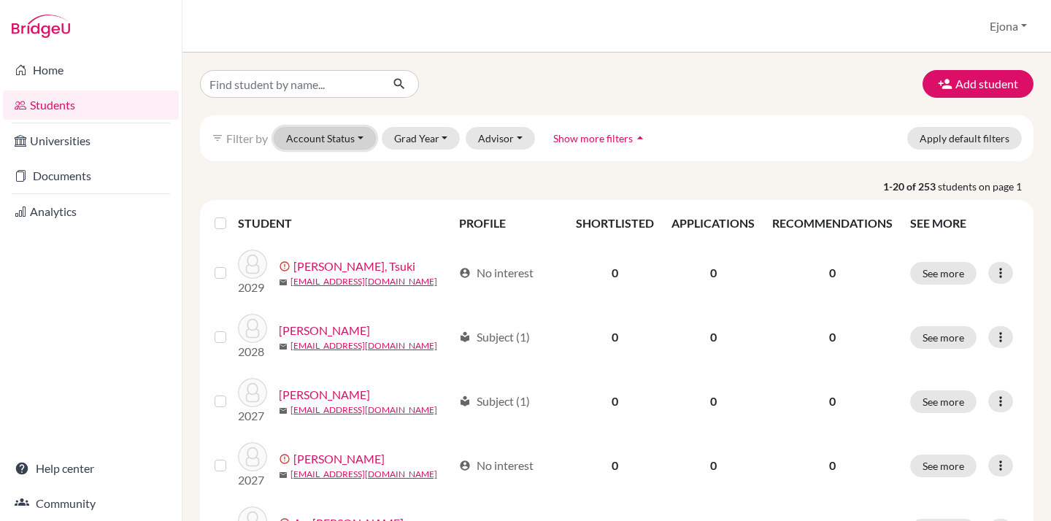
click at [331, 133] on button "Account Status" at bounding box center [325, 138] width 102 height 23
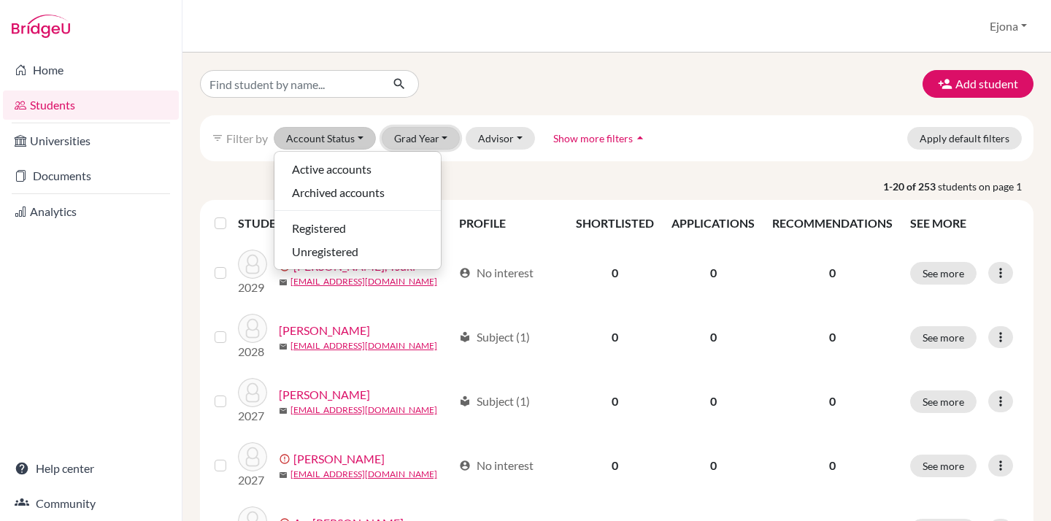
click at [400, 134] on button "Grad Year" at bounding box center [421, 138] width 79 height 23
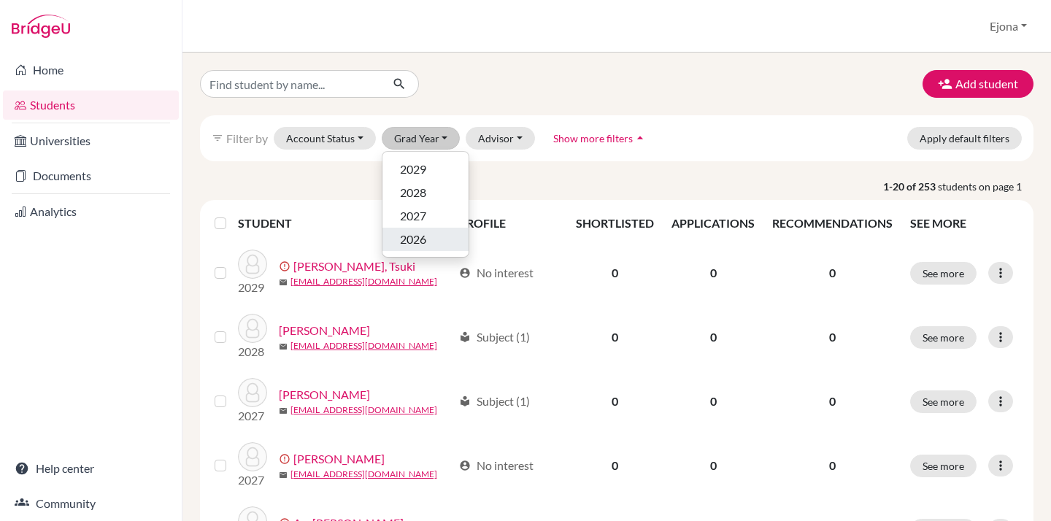
click at [421, 239] on span "2026" at bounding box center [413, 240] width 26 height 18
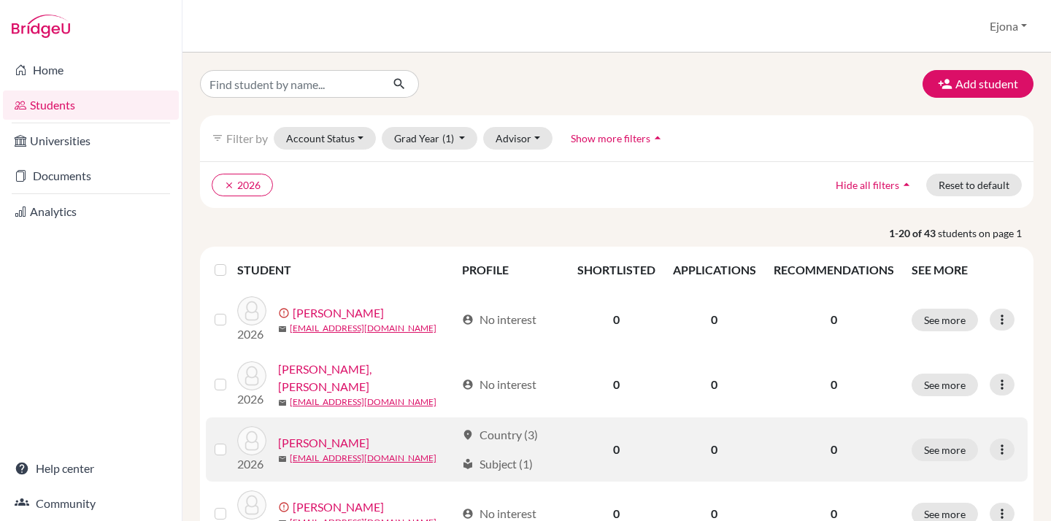
click at [334, 439] on link "[PERSON_NAME]" at bounding box center [323, 443] width 91 height 18
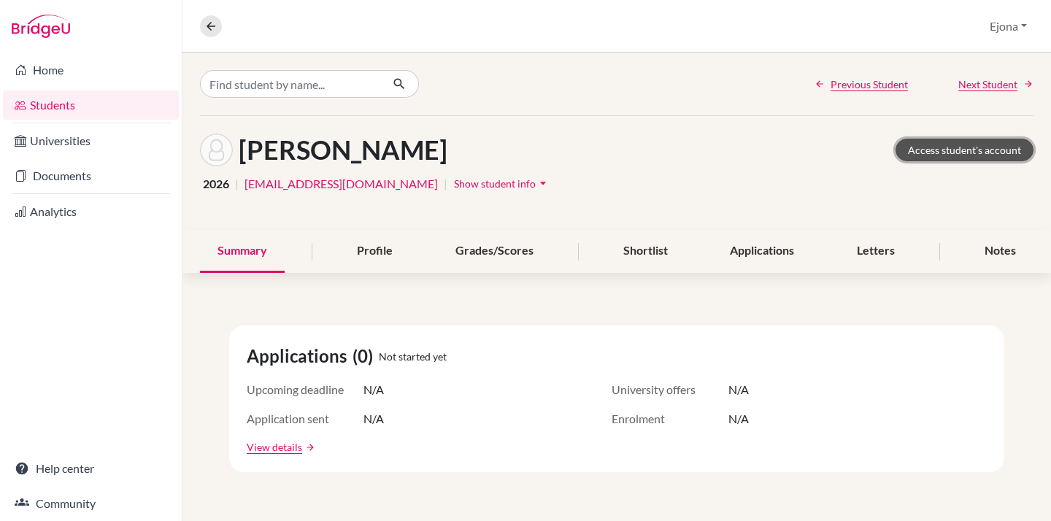
click at [1004, 145] on link "Access student's account" at bounding box center [965, 150] width 138 height 23
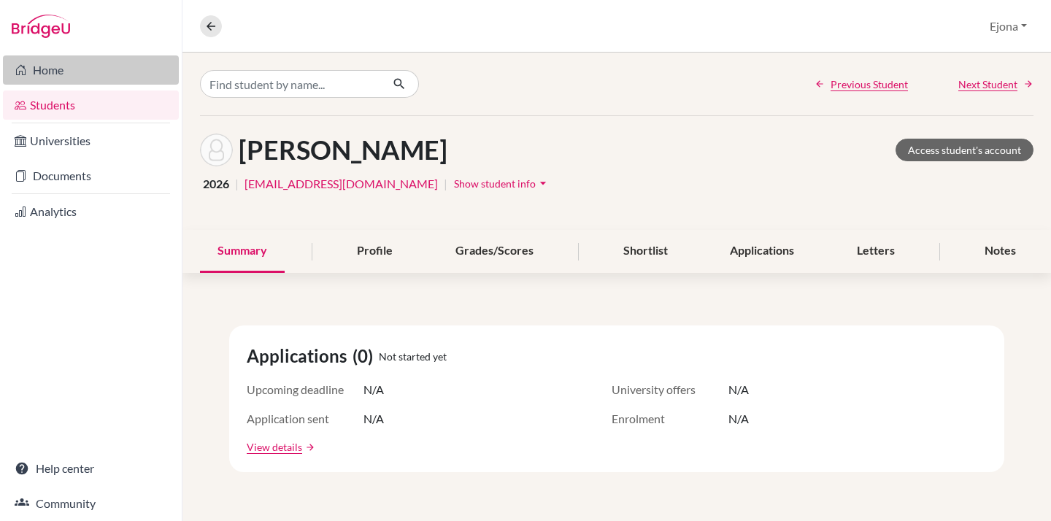
click at [104, 69] on link "Home" at bounding box center [91, 69] width 176 height 29
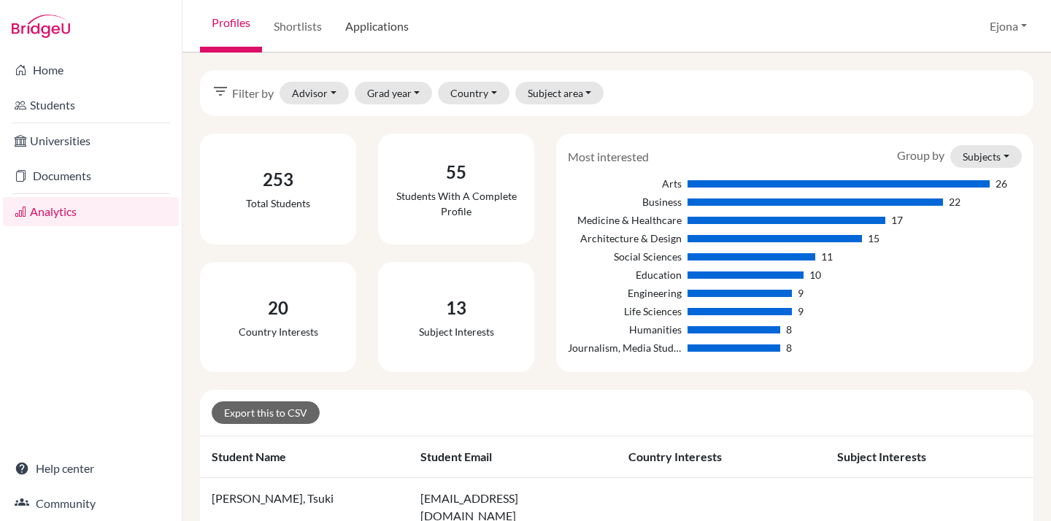
click at [383, 23] on link "Applications" at bounding box center [377, 26] width 87 height 53
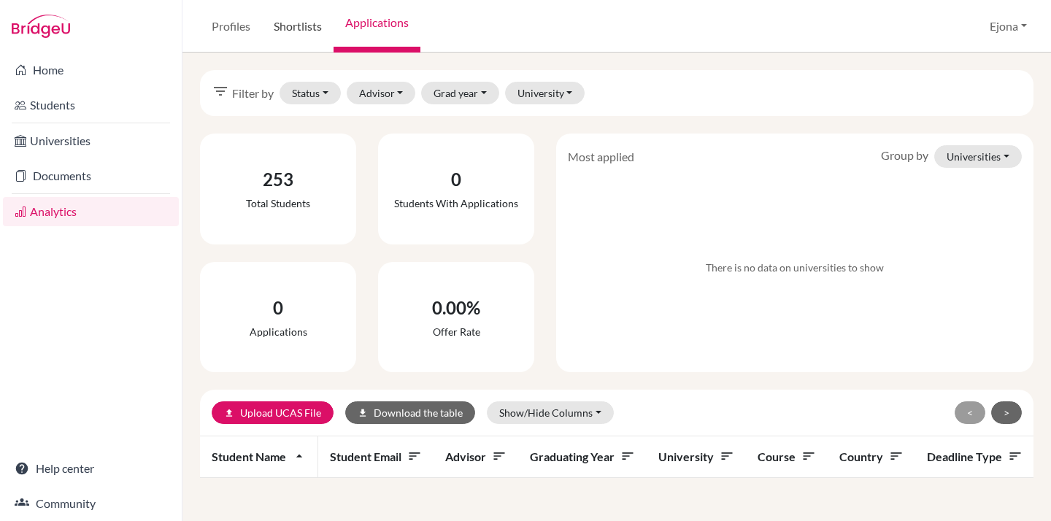
click at [302, 37] on link "Shortlists" at bounding box center [298, 26] width 72 height 53
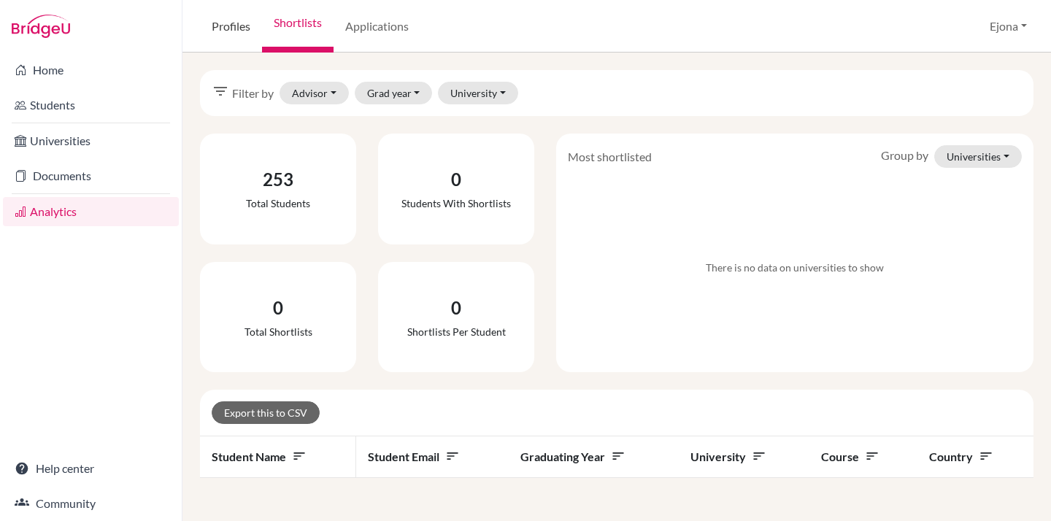
click at [226, 26] on link "Profiles" at bounding box center [231, 26] width 62 height 53
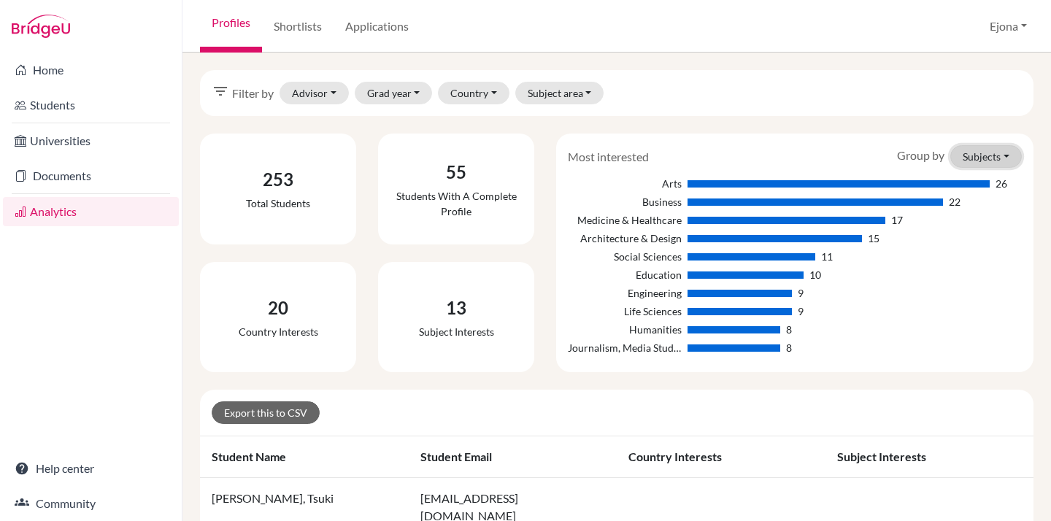
click at [984, 161] on button "Subjects" at bounding box center [986, 156] width 72 height 23
click at [978, 203] on button "Countries" at bounding box center [962, 210] width 115 height 23
